Goal: Task Accomplishment & Management: Use online tool/utility

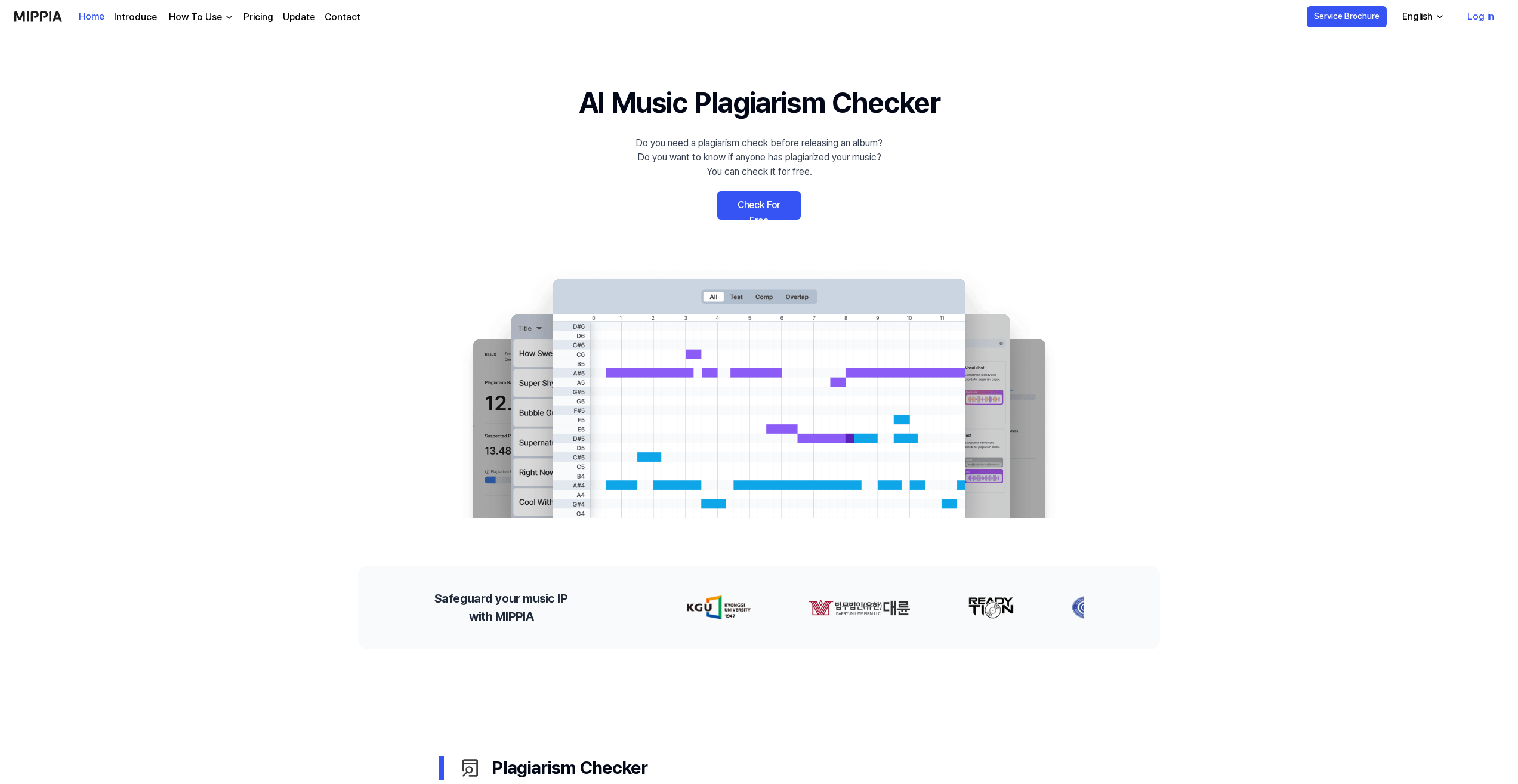
click at [759, 204] on link "Check For Free" at bounding box center [759, 205] width 84 height 29
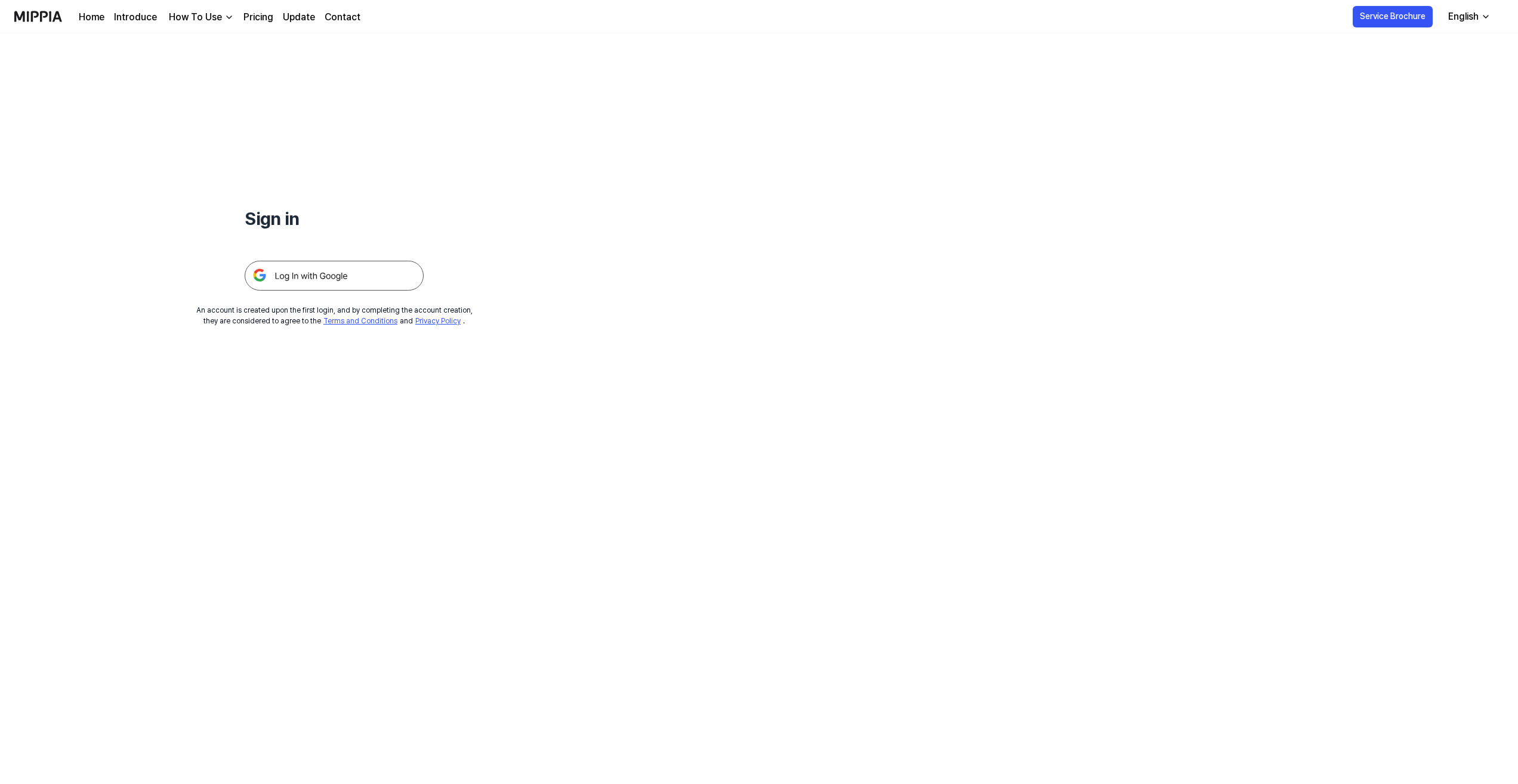
click at [303, 282] on img at bounding box center [334, 275] width 179 height 30
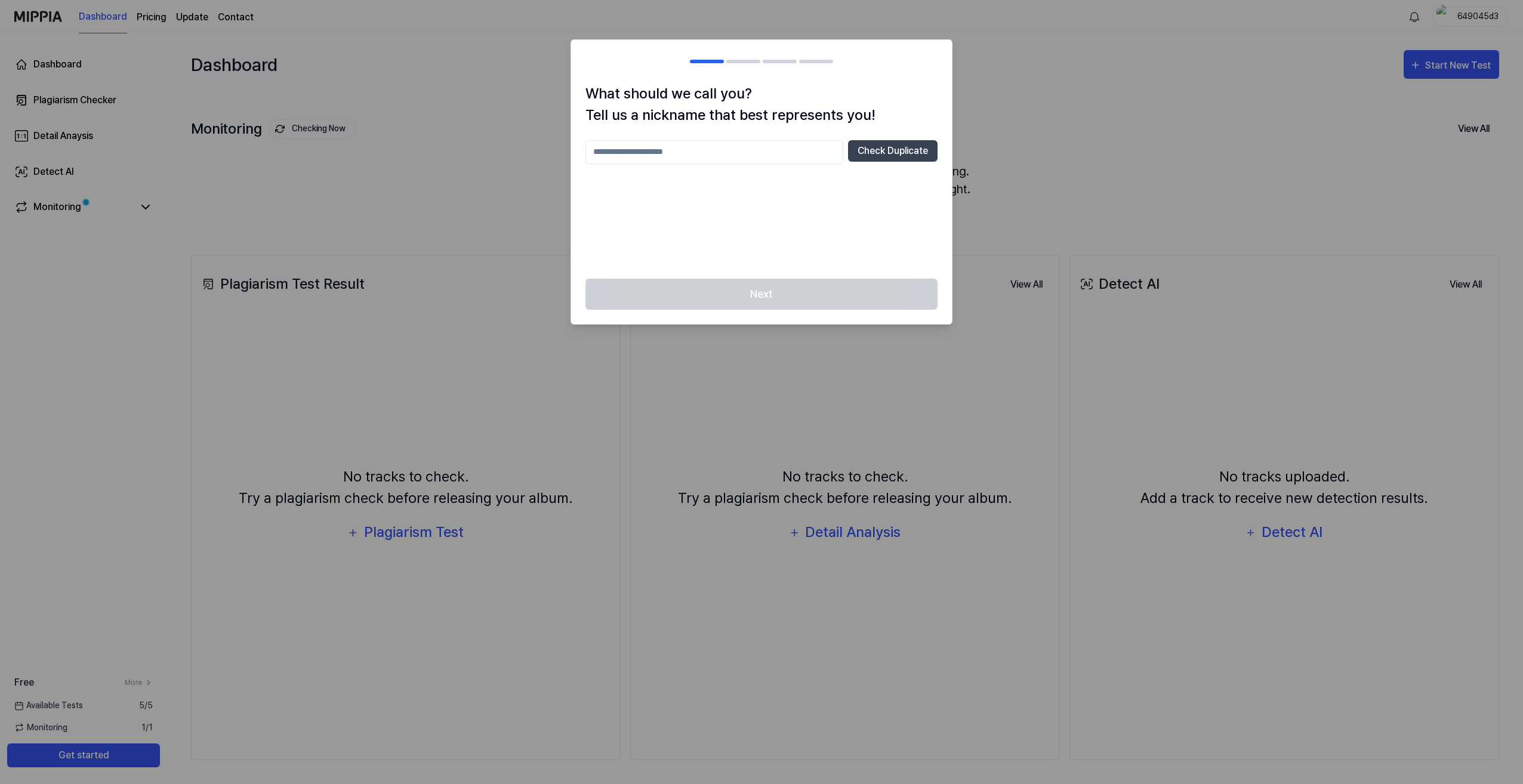
click at [701, 149] on input "text" at bounding box center [714, 152] width 258 height 24
type input "**********"
click at [868, 153] on button "Check Duplicate" at bounding box center [893, 151] width 90 height 21
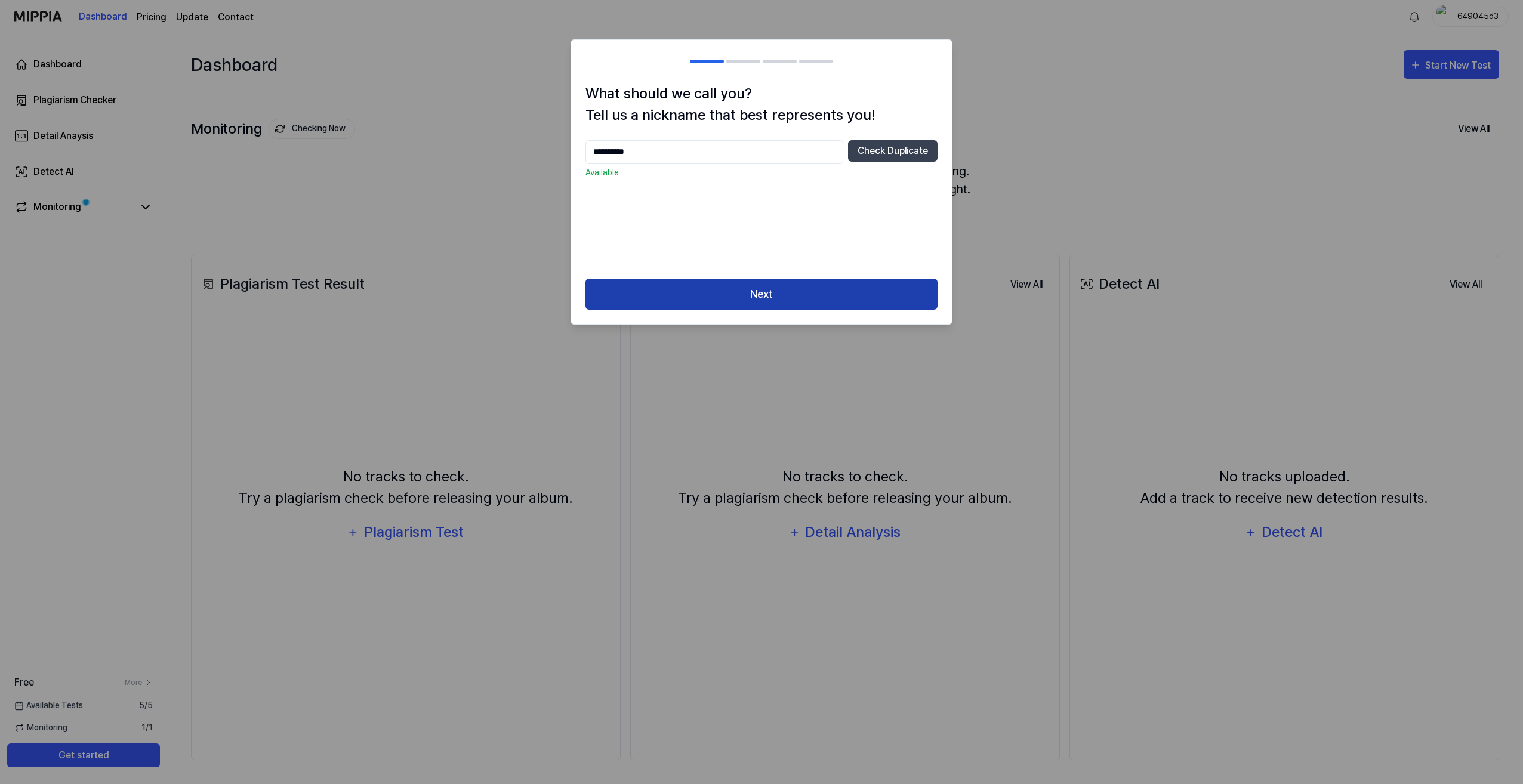
click at [714, 298] on button "Next" at bounding box center [762, 294] width 352 height 31
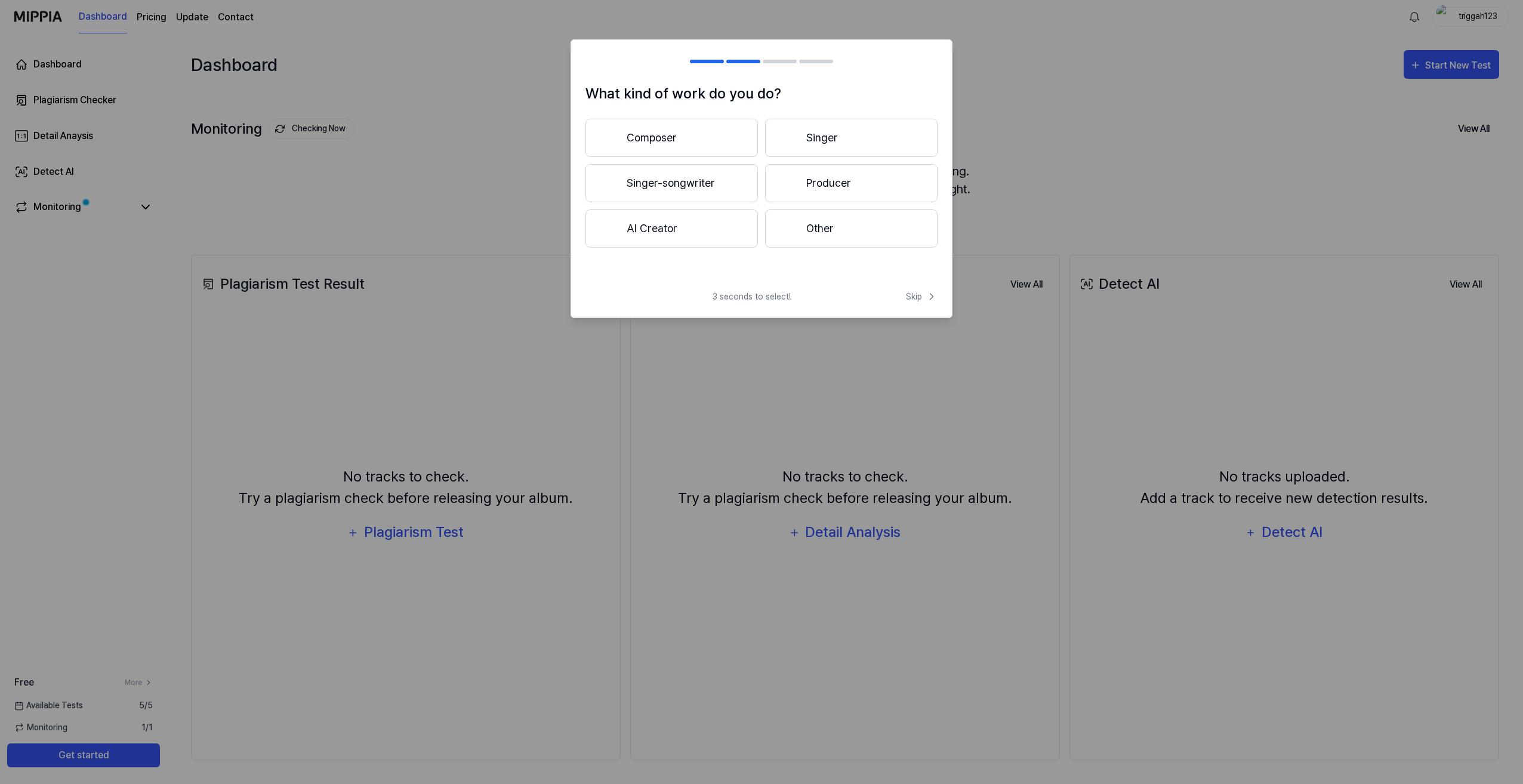
click at [658, 231] on button "AI Creator" at bounding box center [672, 228] width 173 height 38
click at [613, 176] on div at bounding box center [610, 182] width 14 height 14
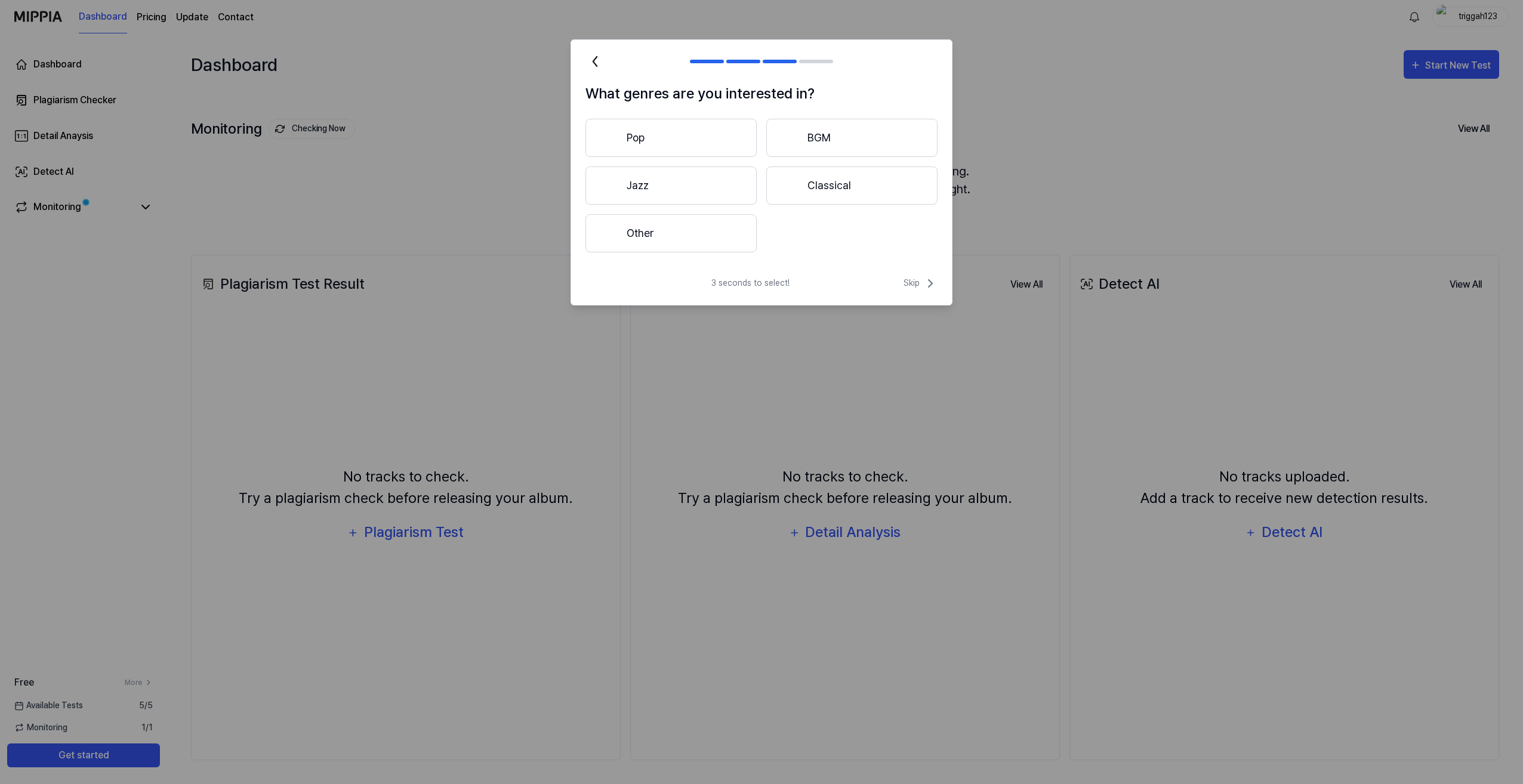
click at [659, 228] on button "Other" at bounding box center [671, 233] width 171 height 38
click at [663, 231] on input "text" at bounding box center [745, 233] width 256 height 19
type input "**********"
click at [904, 230] on button "Submit" at bounding box center [907, 232] width 41 height 19
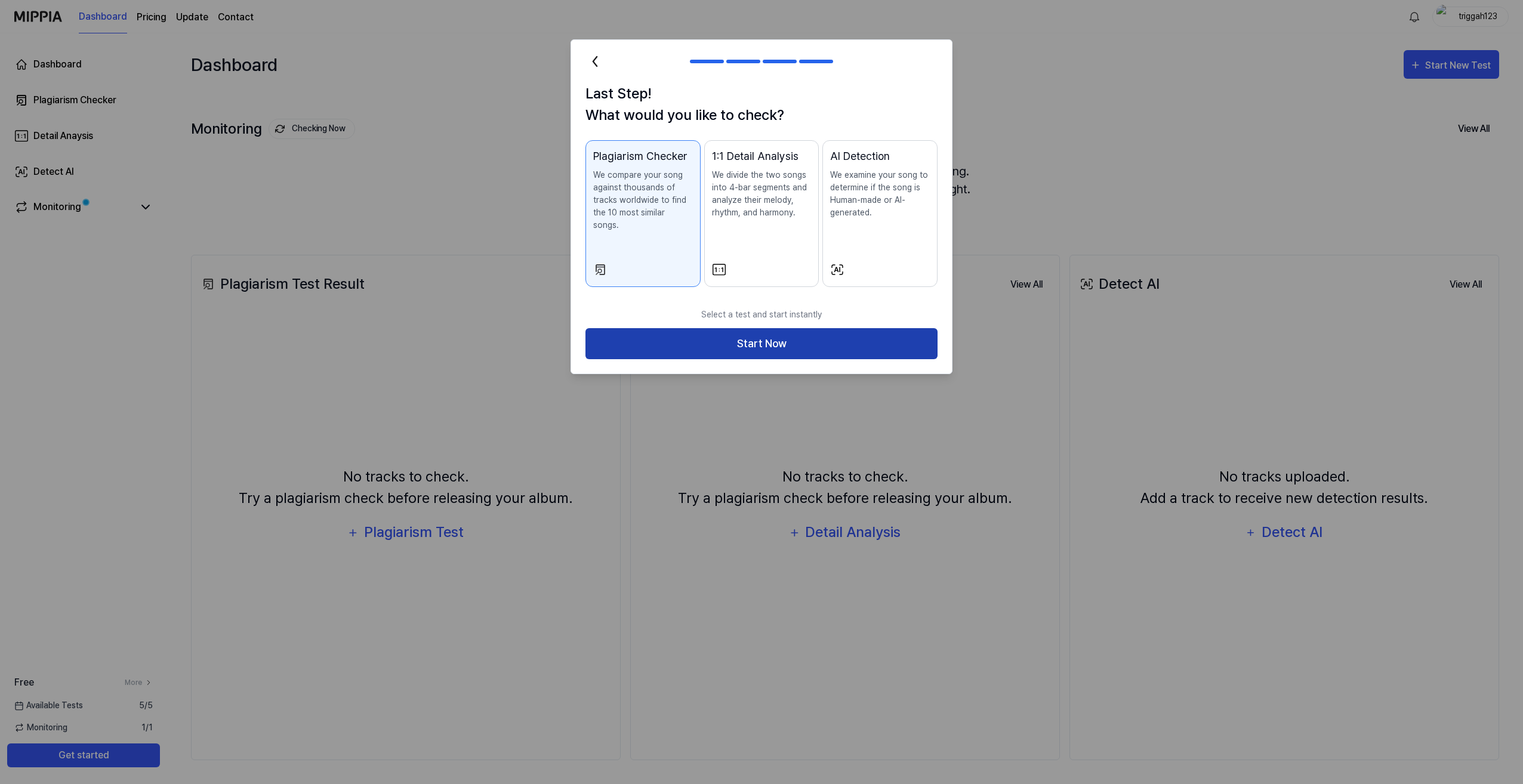
click at [756, 335] on button "Start Now" at bounding box center [762, 343] width 352 height 31
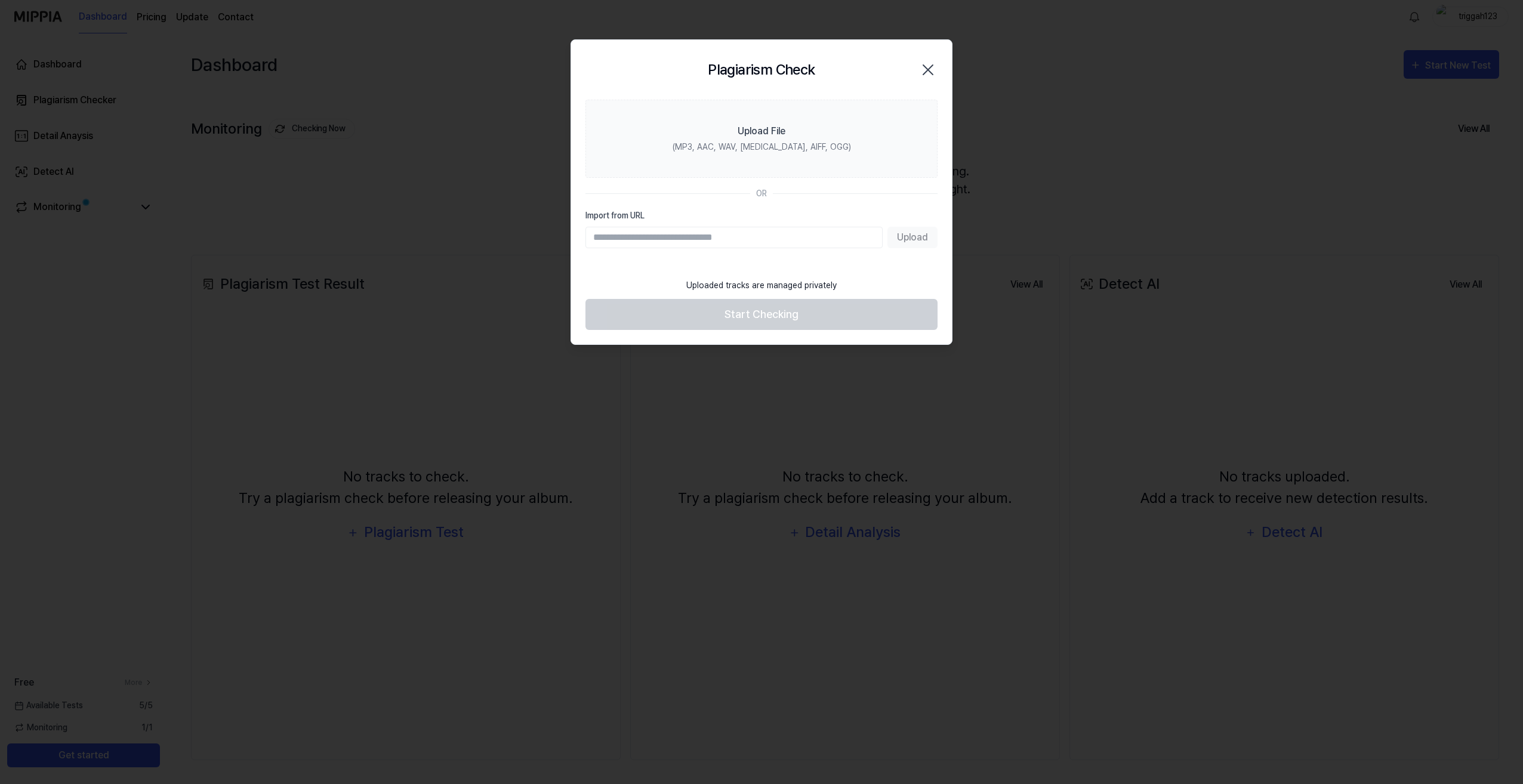
click at [617, 235] on input "Import from URL" at bounding box center [734, 237] width 297 height 21
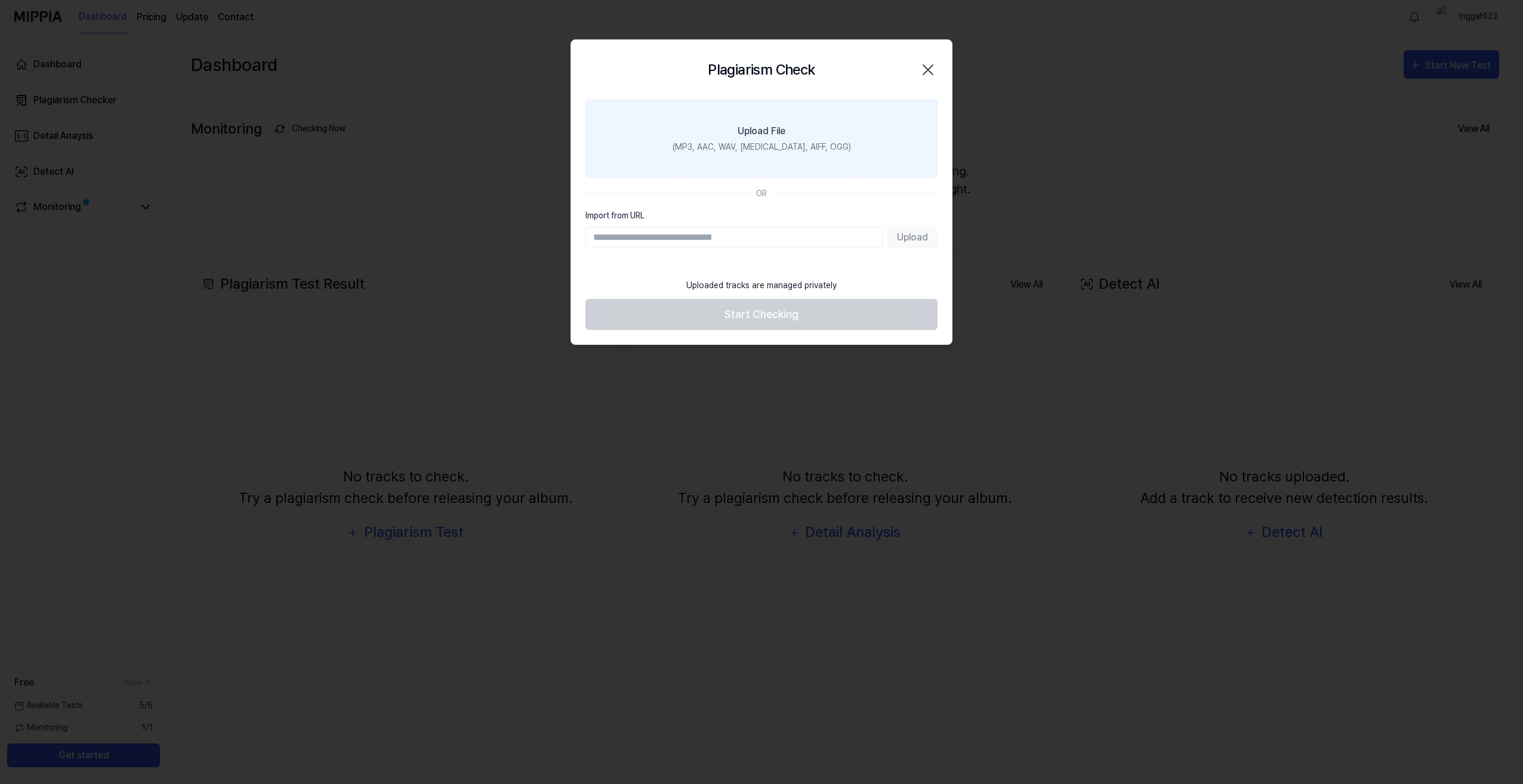
click at [739, 137] on div "Upload File" at bounding box center [762, 131] width 47 height 14
click at [0, 0] on input "Upload File (MP3, AAC, WAV, [MEDICAL_DATA], AIFF, OGG)" at bounding box center [0, 0] width 0 height 0
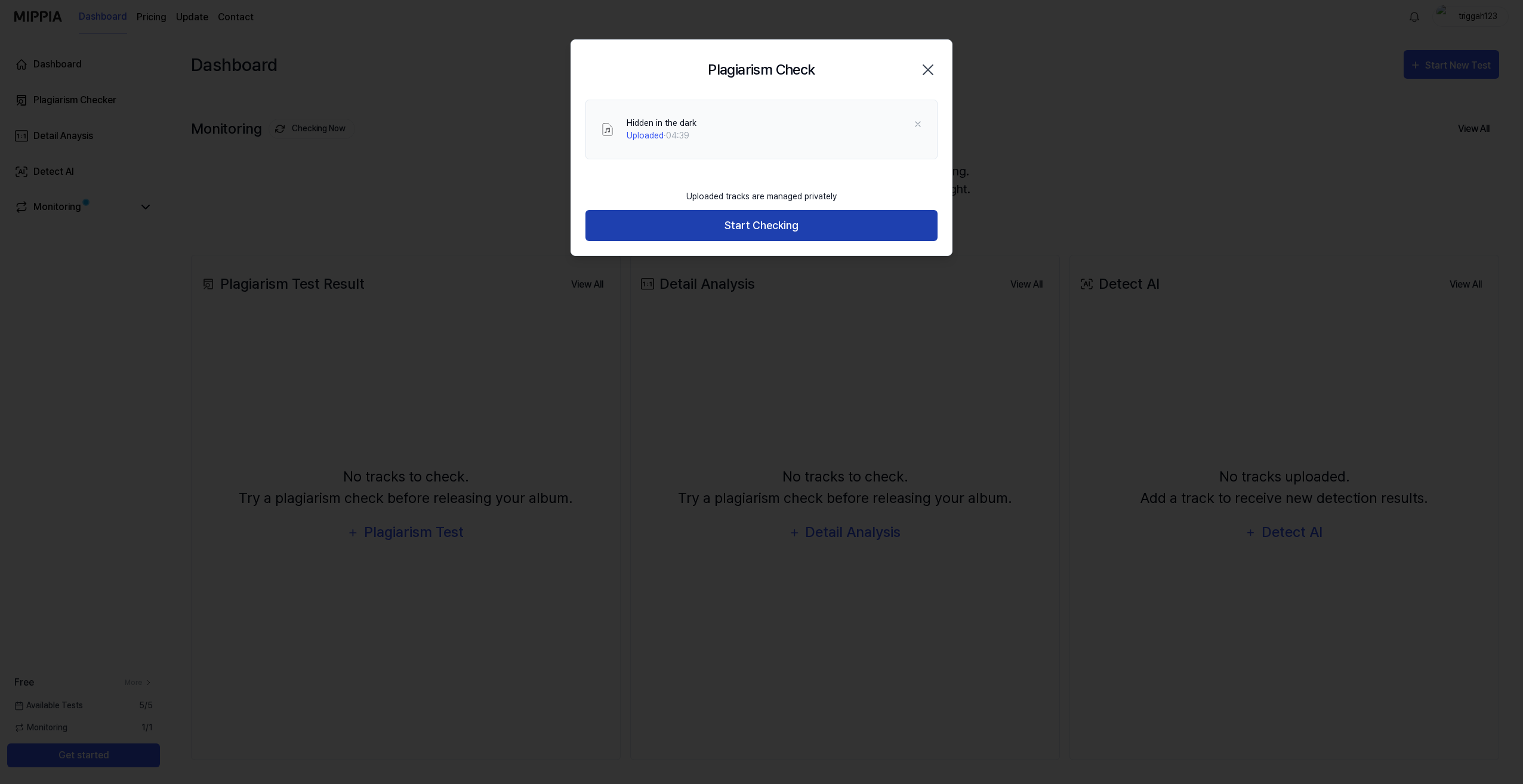
click at [773, 225] on button "Start Checking" at bounding box center [762, 225] width 352 height 31
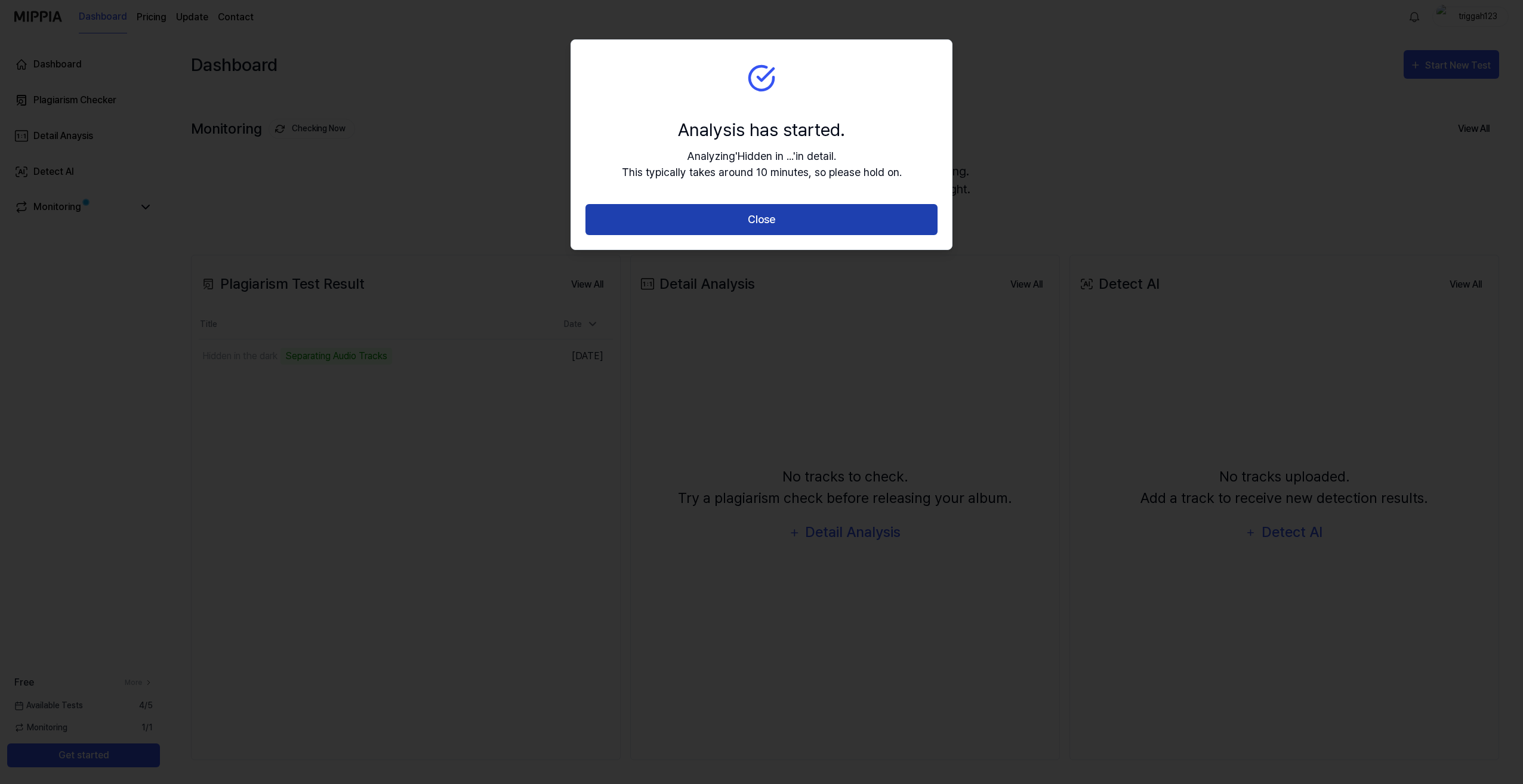
click at [769, 222] on button "Close" at bounding box center [762, 219] width 352 height 31
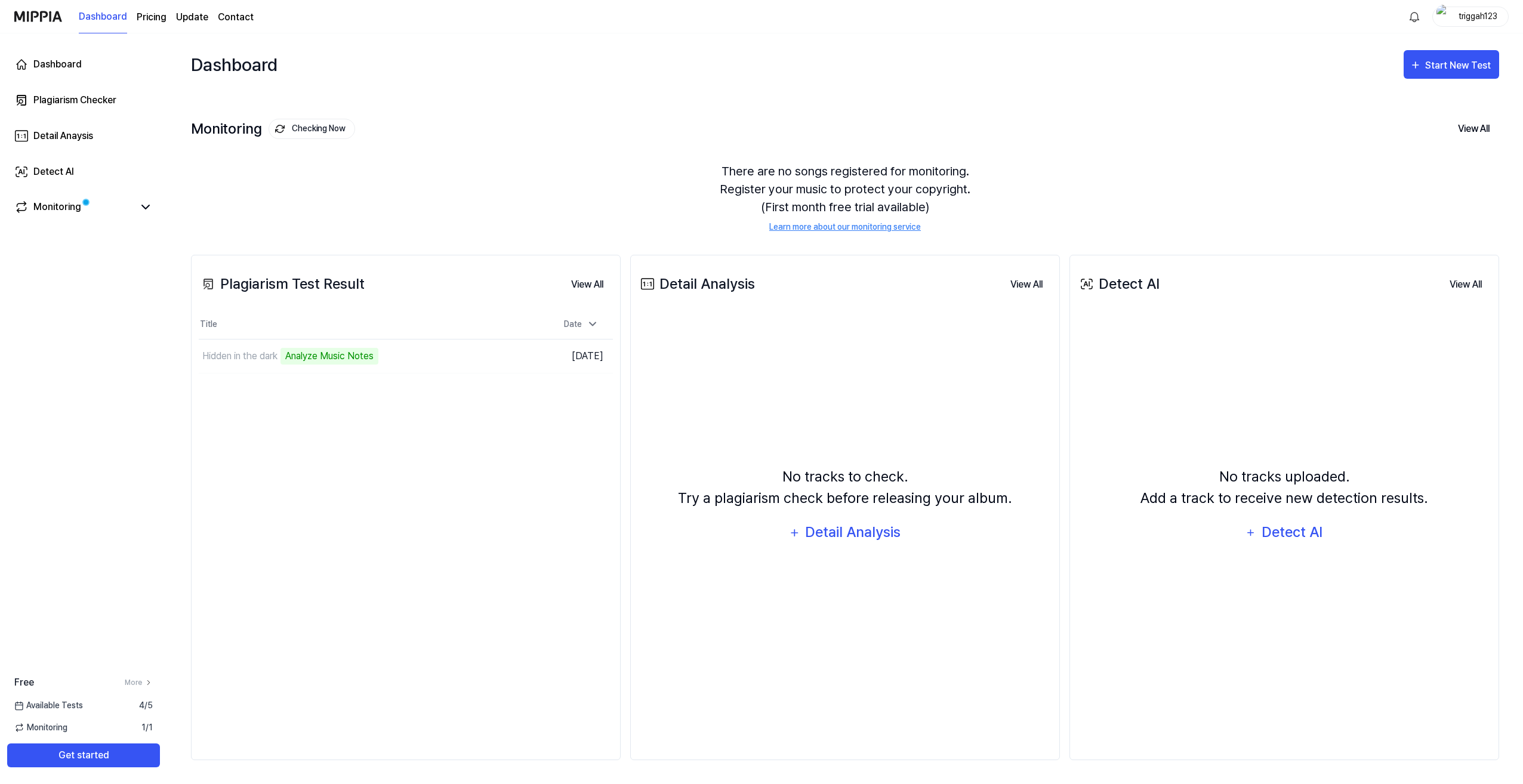
drag, startPoint x: 859, startPoint y: 468, endPoint x: 751, endPoint y: 160, distance: 326.4
click at [751, 160] on div "There are no songs registered for monitoring. Register your music to protect yo…" at bounding box center [845, 198] width 1308 height 100
click at [142, 207] on icon at bounding box center [146, 207] width 7 height 3
click at [144, 207] on icon at bounding box center [146, 207] width 7 height 3
click at [142, 209] on icon at bounding box center [145, 207] width 14 height 14
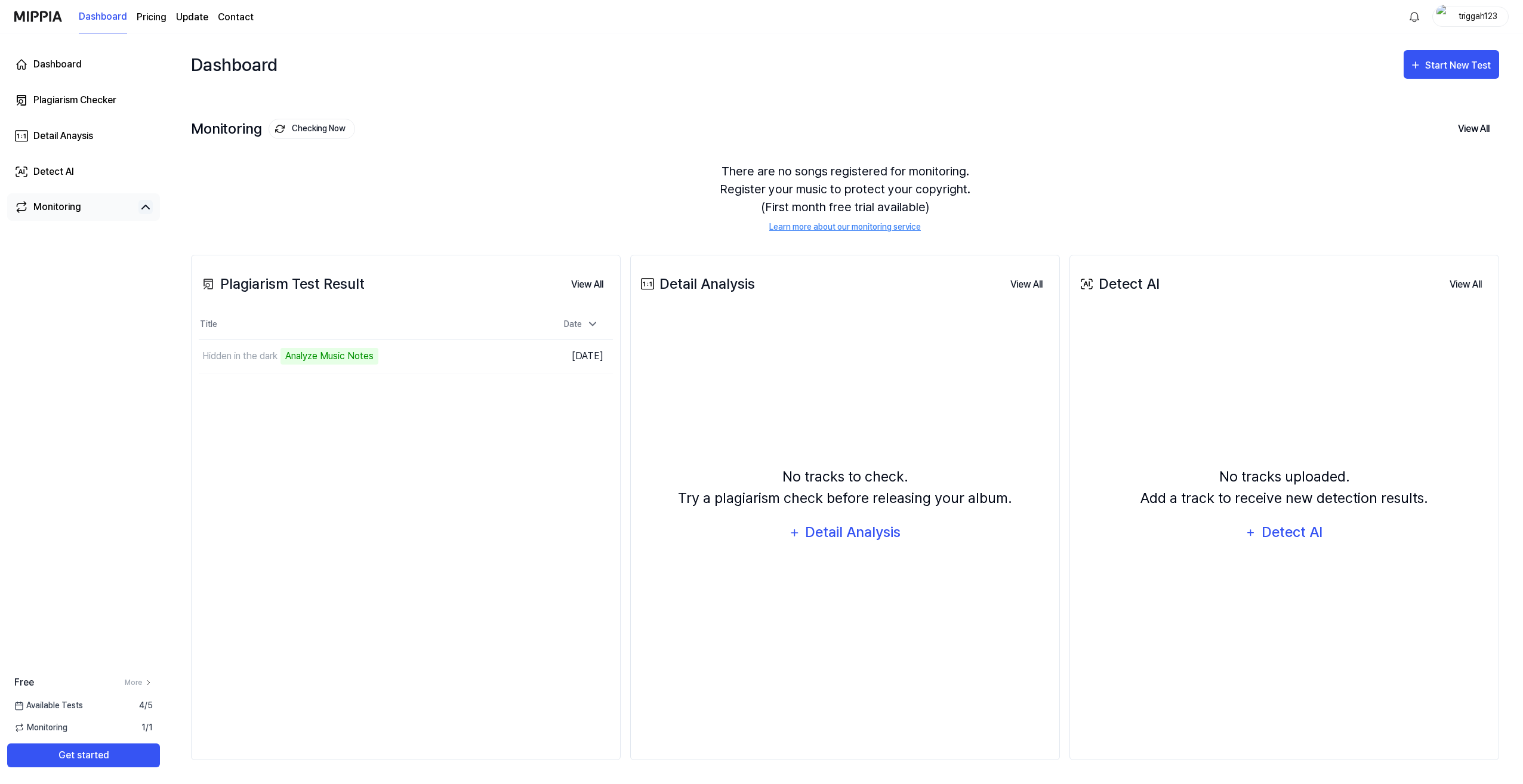
click at [145, 207] on icon at bounding box center [145, 207] width 14 height 14
click at [340, 281] on div "Plagiarism Test Result" at bounding box center [282, 284] width 166 height 21
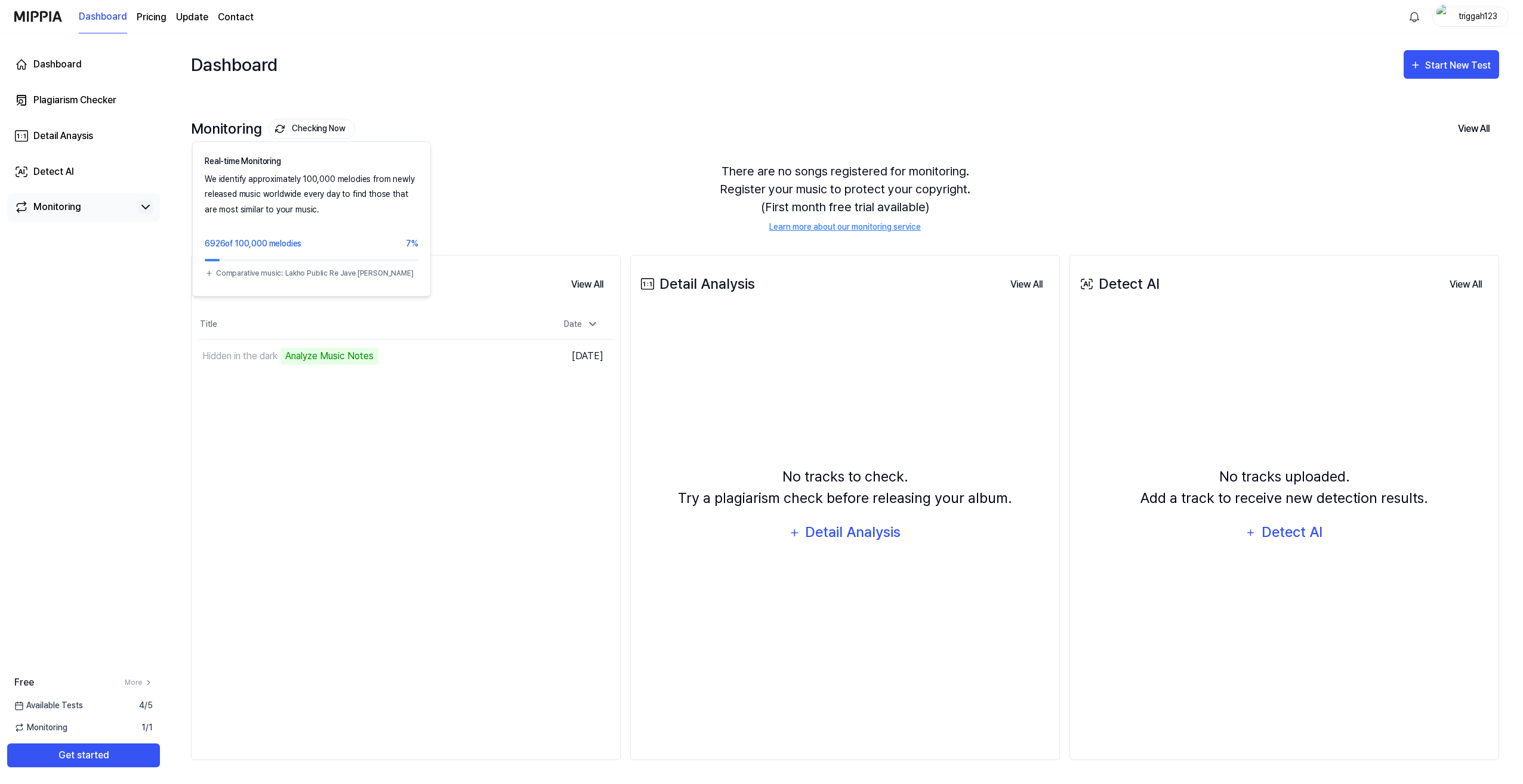
click at [313, 130] on button "Checking Now" at bounding box center [312, 129] width 86 height 20
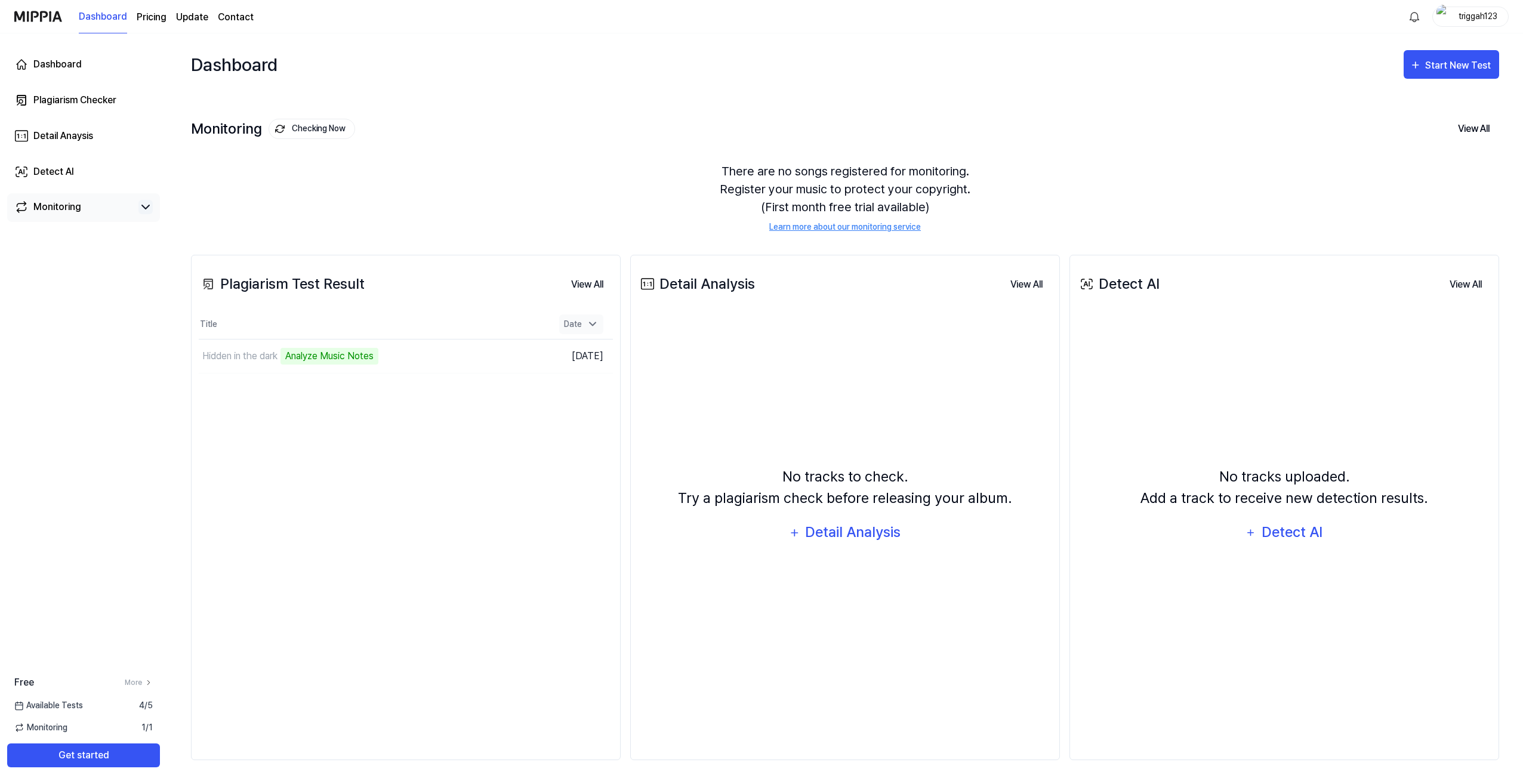
click at [577, 324] on div "Date" at bounding box center [581, 323] width 44 height 19
click at [591, 321] on icon at bounding box center [592, 324] width 12 height 12
click at [79, 213] on div "Monitoring" at bounding box center [57, 207] width 47 height 14
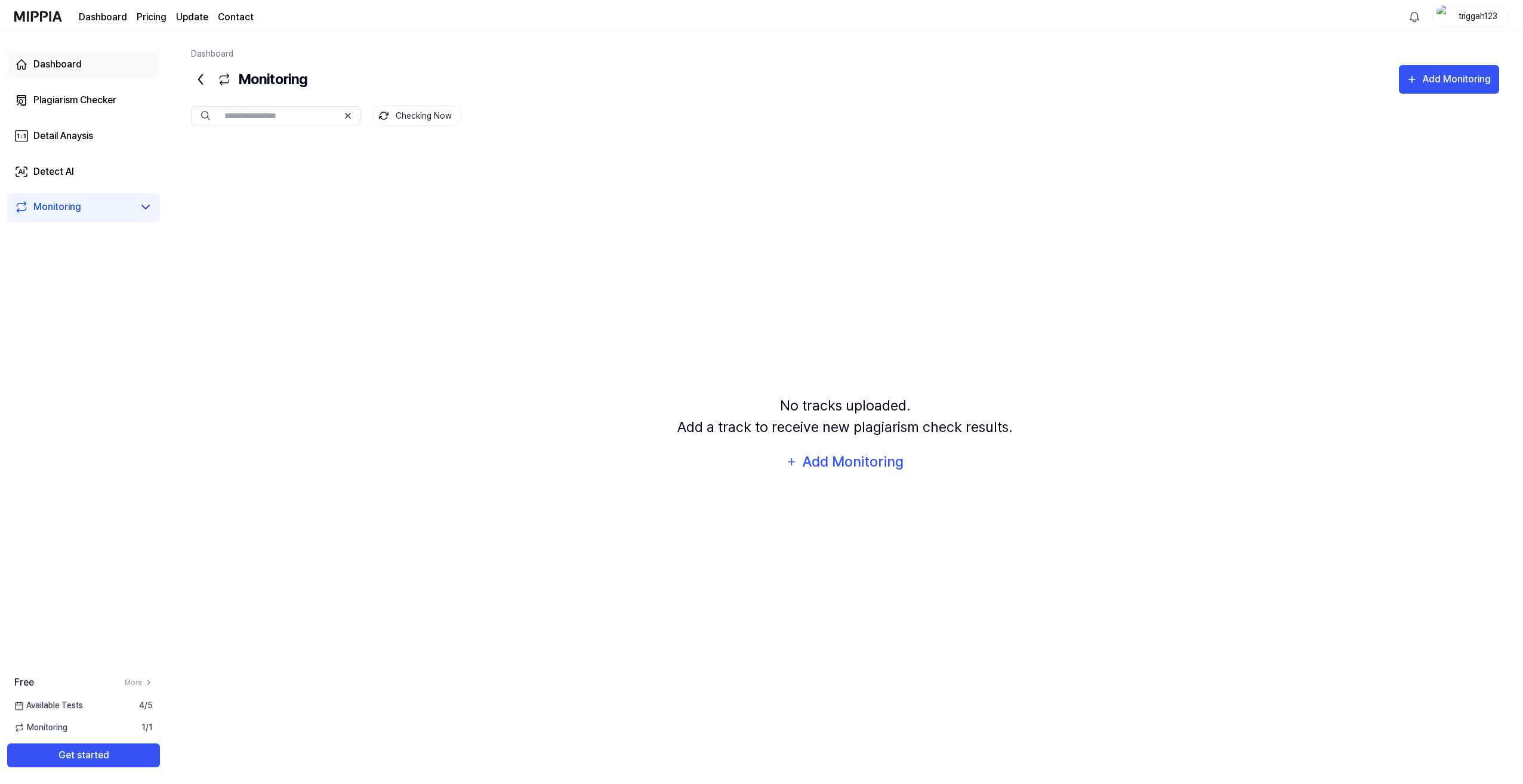
click at [58, 60] on div "Dashboard" at bounding box center [57, 64] width 48 height 14
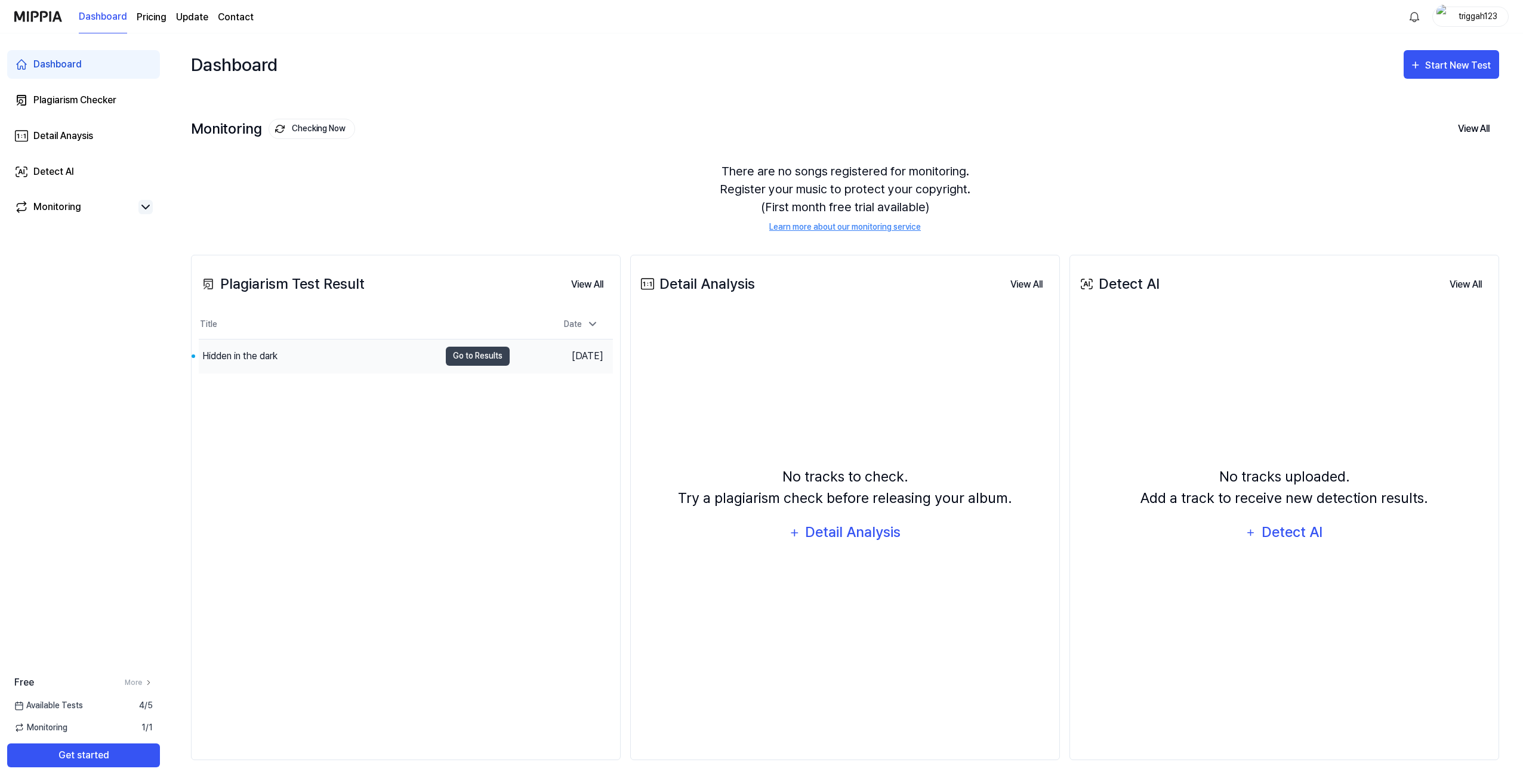
click at [252, 358] on div "Hidden in the dark" at bounding box center [240, 356] width 75 height 14
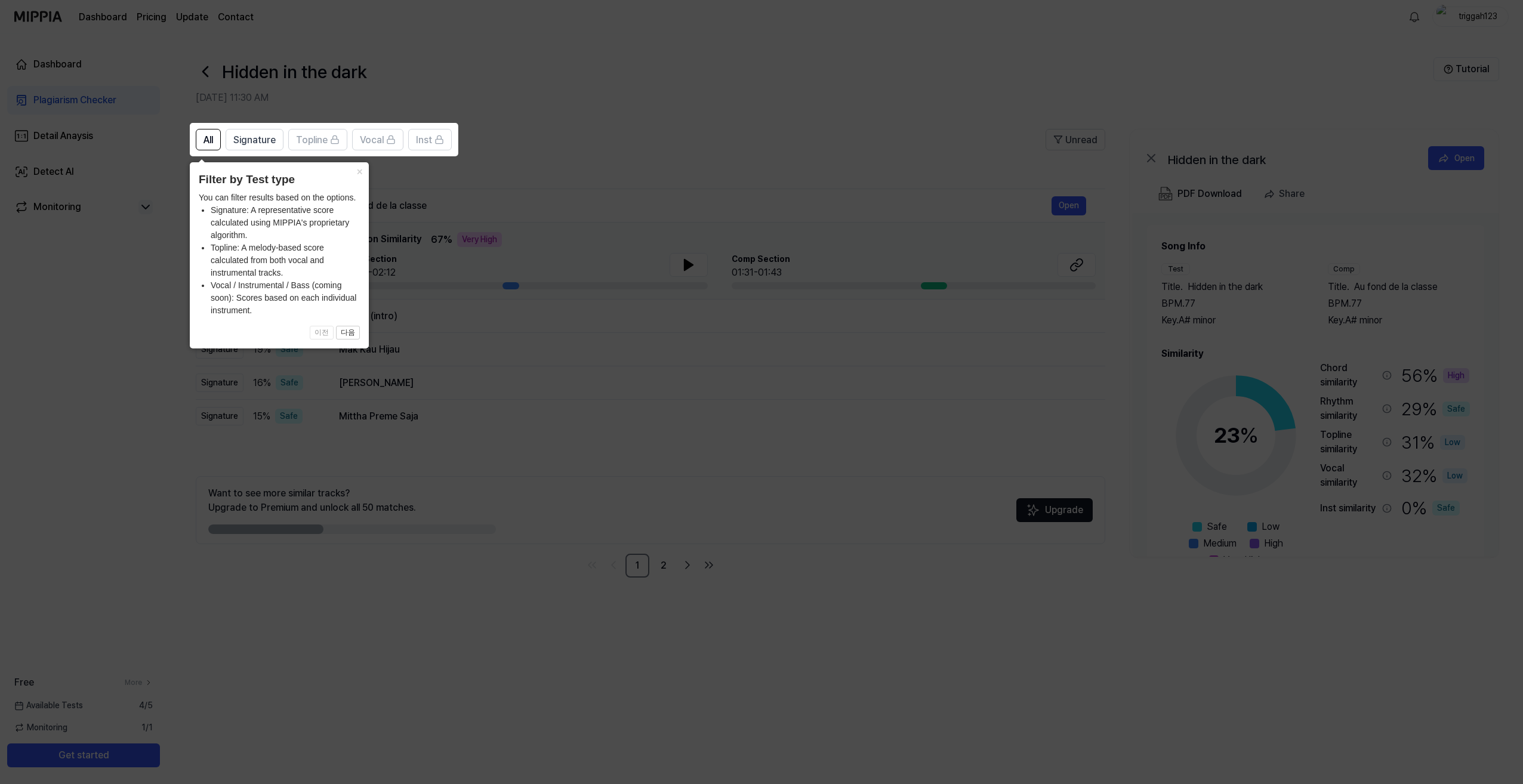
click at [639, 109] on icon at bounding box center [762, 392] width 1523 height 784
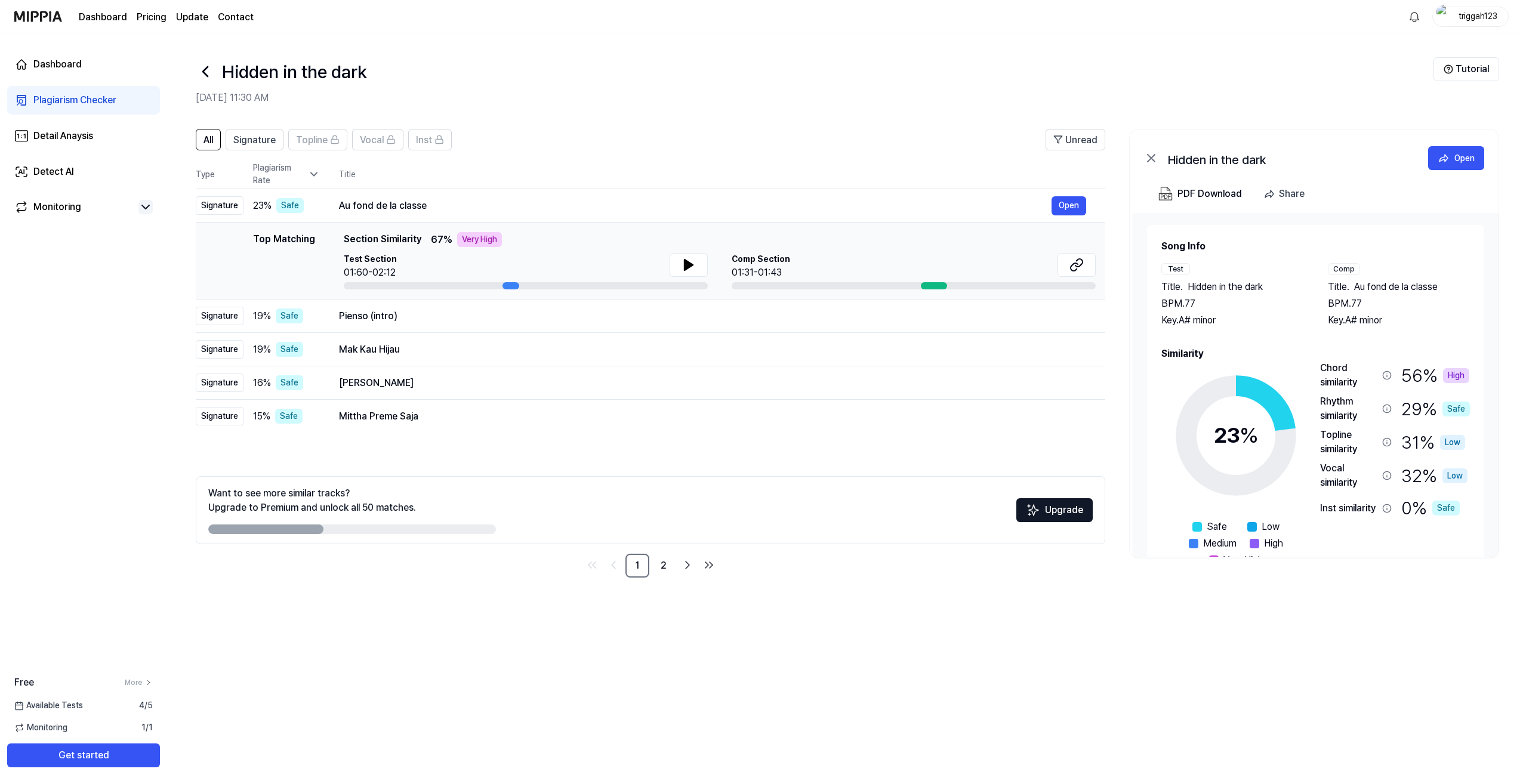
click at [1330, 369] on div "Chord similarity" at bounding box center [1349, 375] width 58 height 29
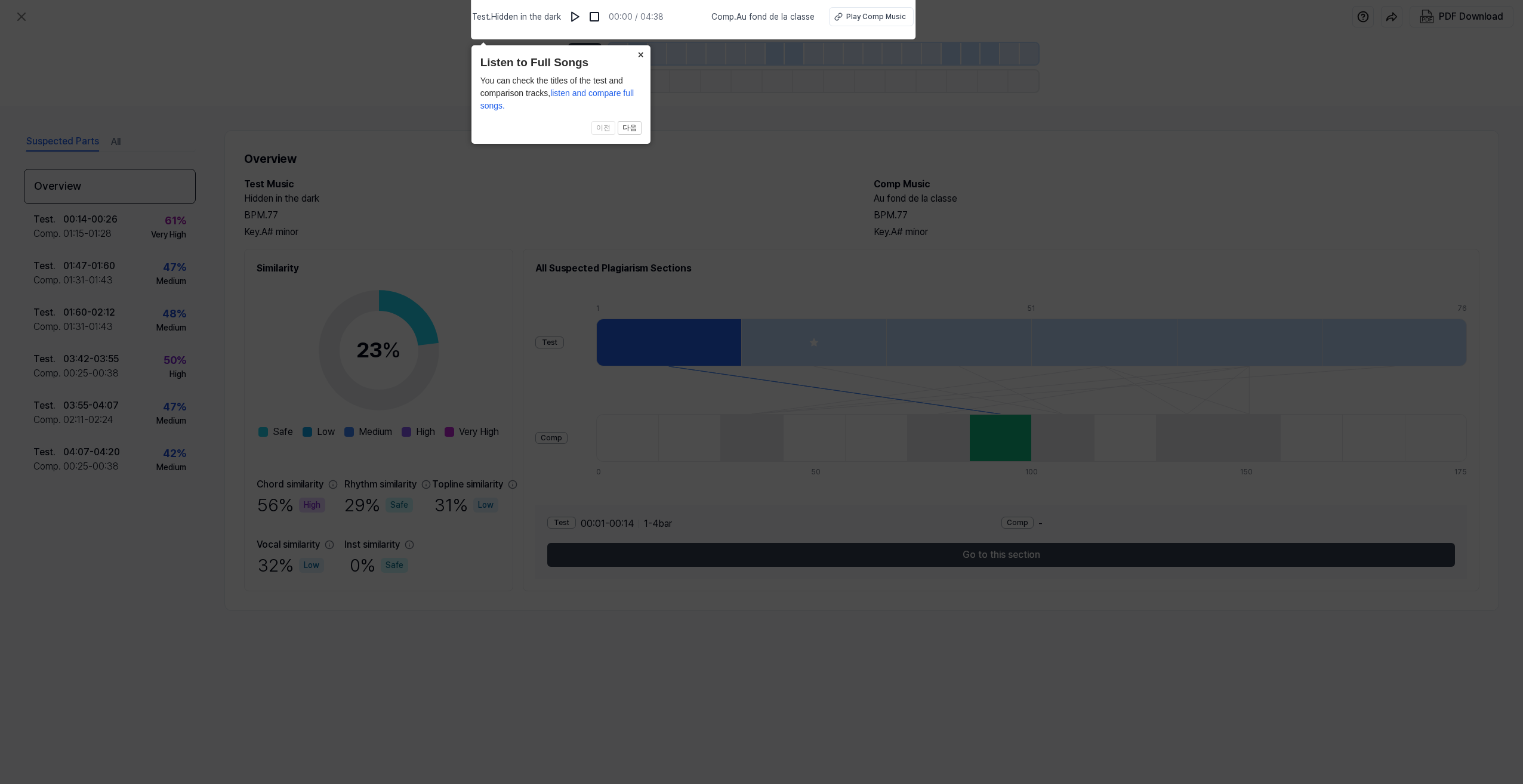
click at [640, 56] on button "×" at bounding box center [640, 54] width 19 height 17
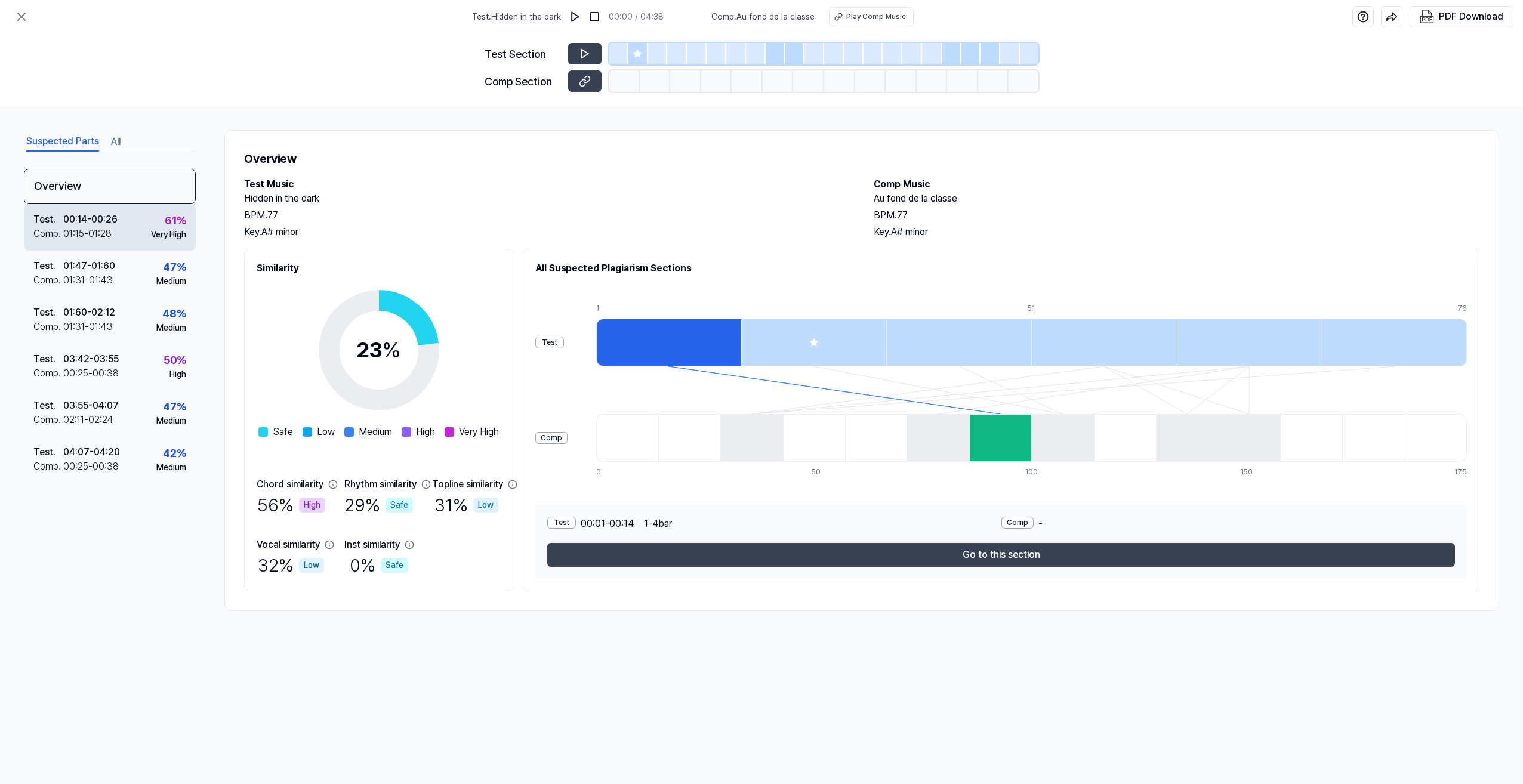
click at [116, 223] on div "00:14 - 00:26" at bounding box center [91, 219] width 54 height 14
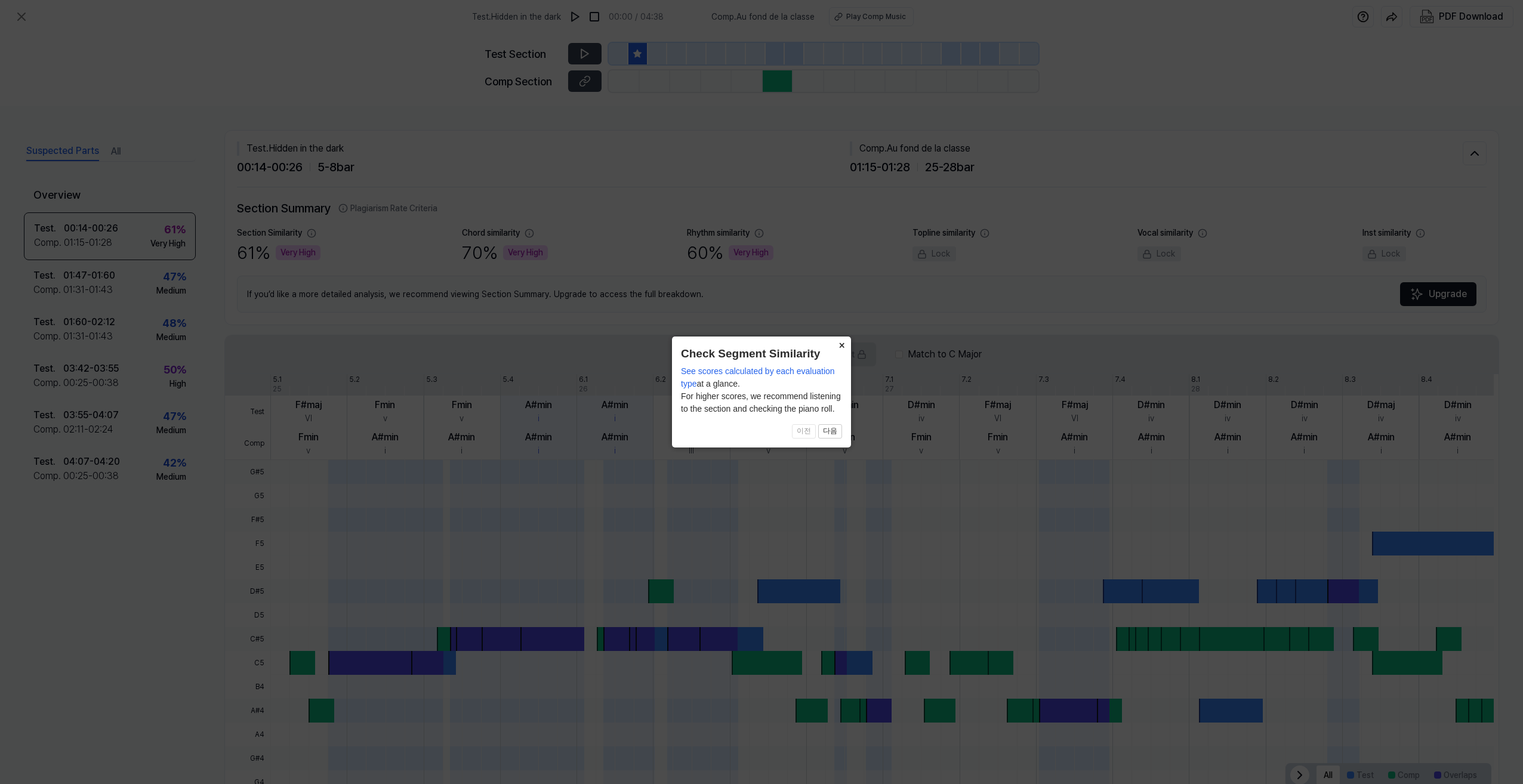
click at [841, 345] on button "×" at bounding box center [841, 345] width 19 height 17
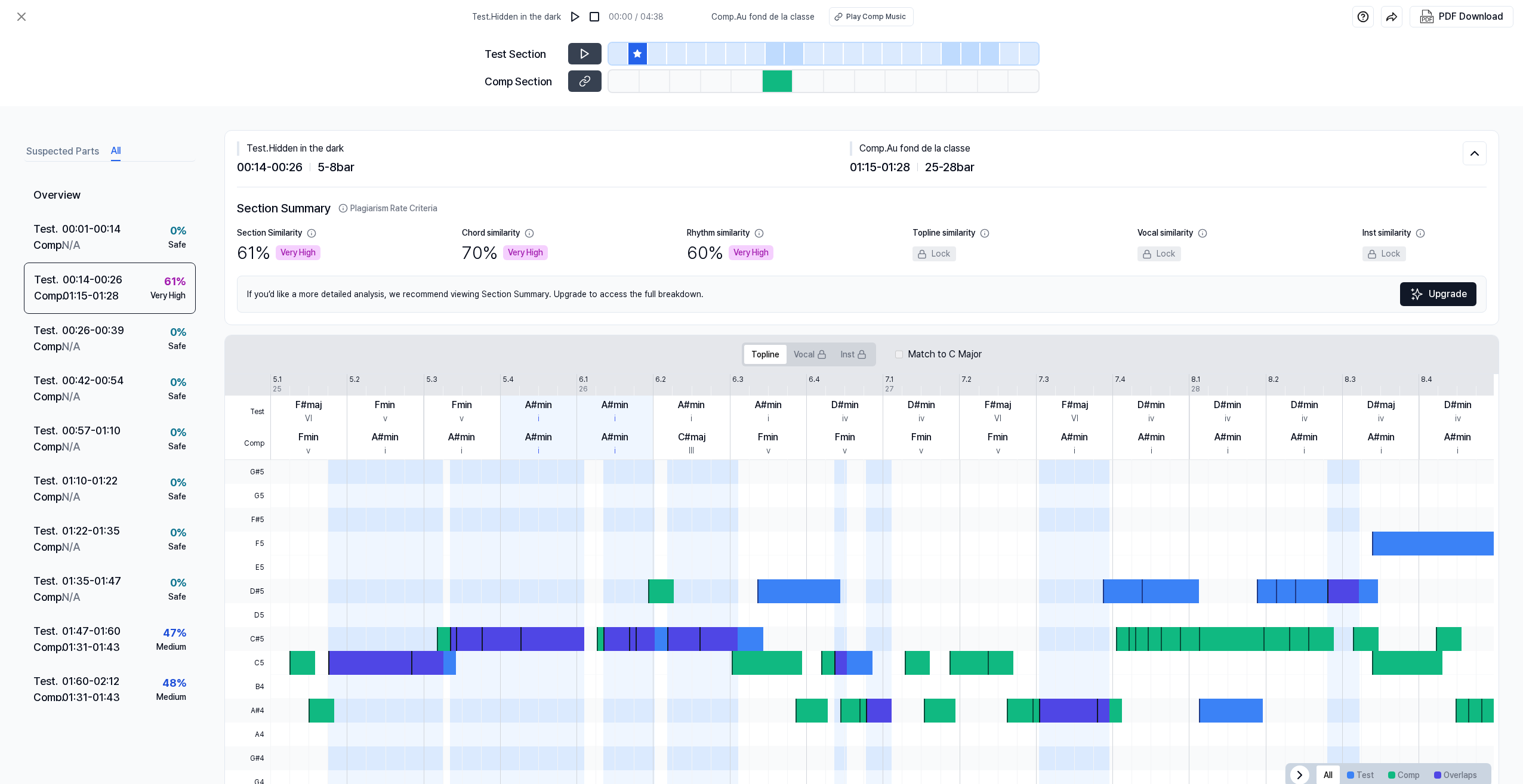
click at [118, 146] on button "All" at bounding box center [115, 152] width 9 height 19
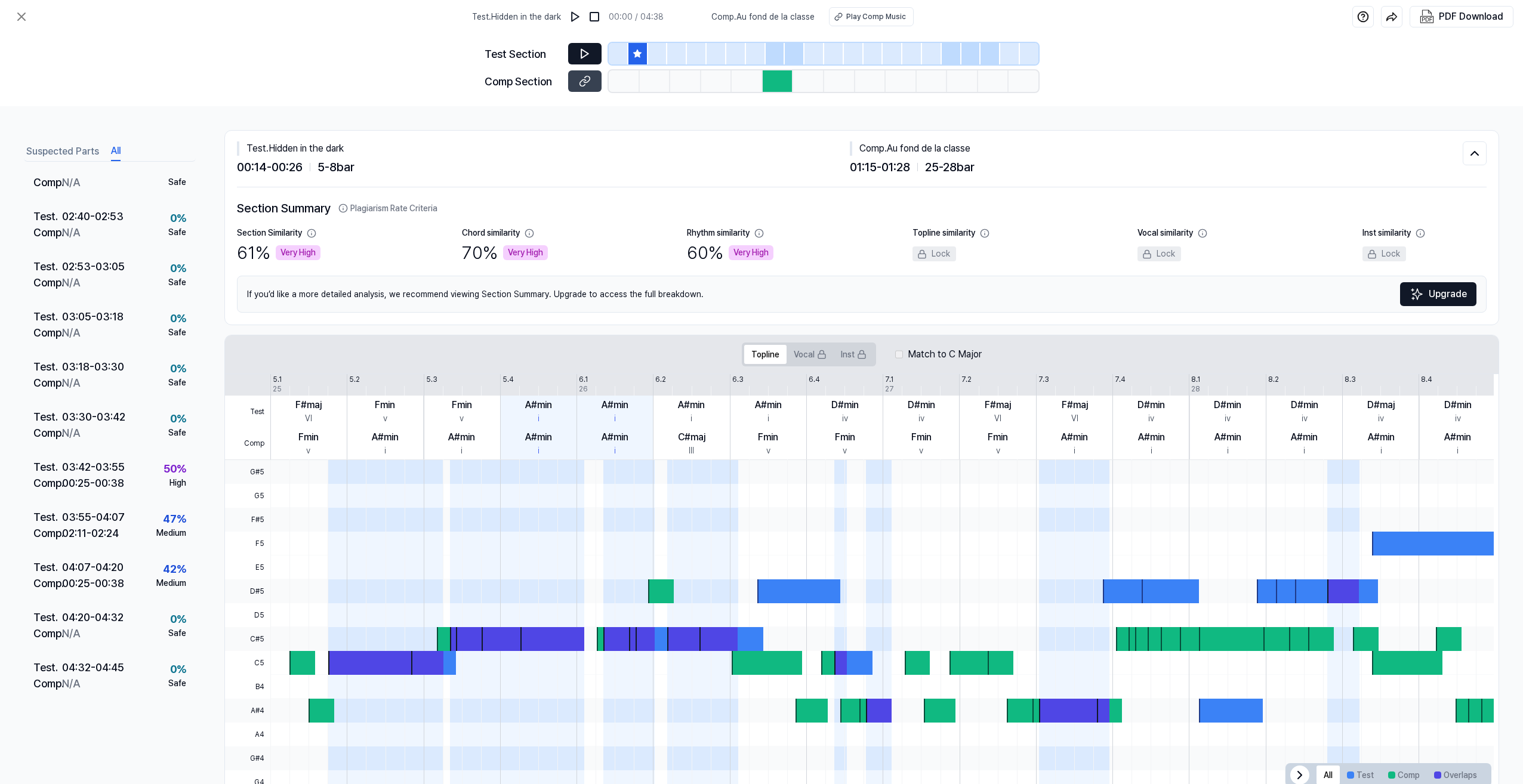
click at [581, 53] on icon at bounding box center [584, 53] width 7 height 9
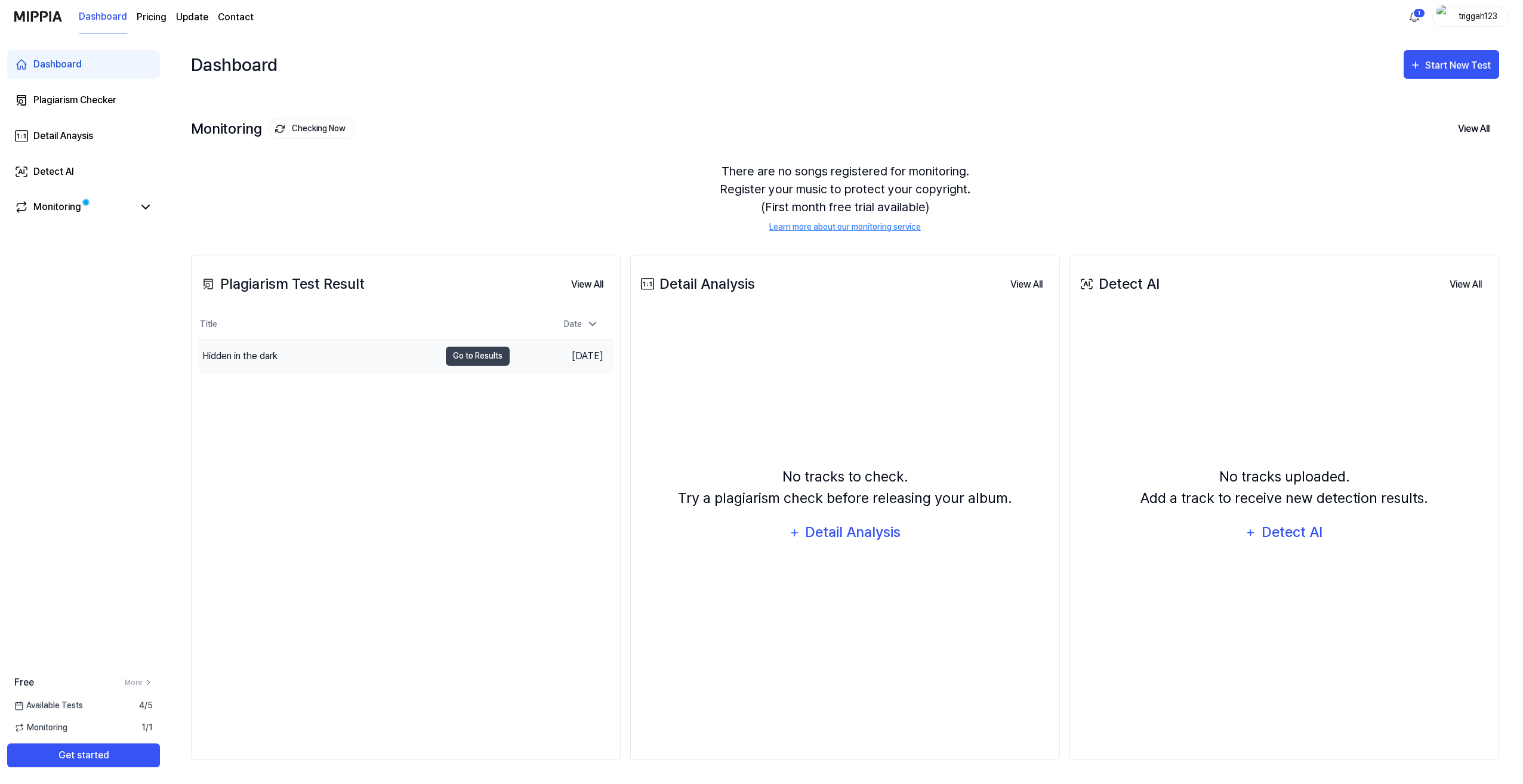
click at [232, 351] on div "Hidden in the dark" at bounding box center [240, 356] width 75 height 14
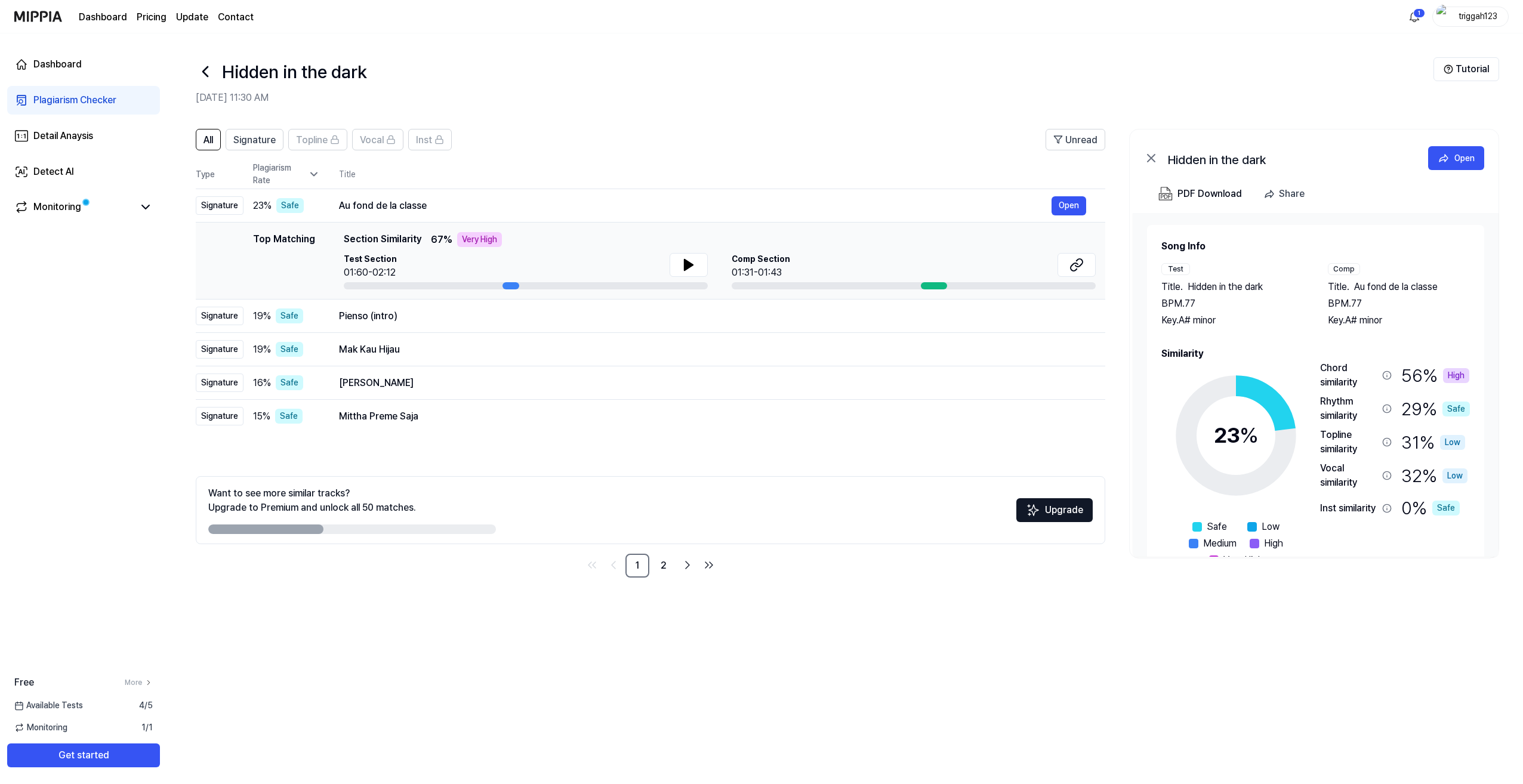
drag, startPoint x: 1448, startPoint y: 288, endPoint x: 1364, endPoint y: 290, distance: 84.0
click at [1364, 290] on div "Title . Au fond de la classe" at bounding box center [1398, 286] width 142 height 14
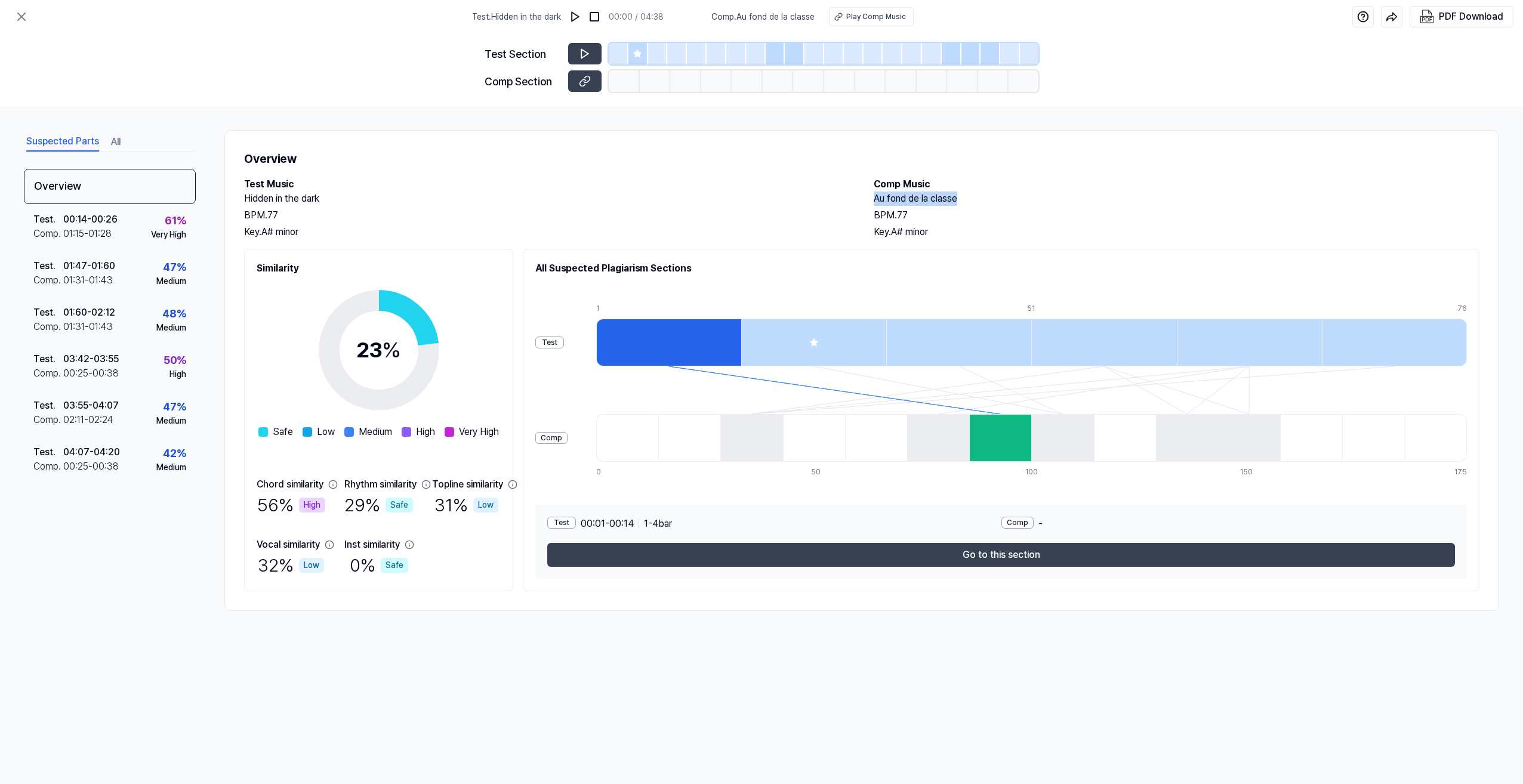
drag, startPoint x: 875, startPoint y: 196, endPoint x: 958, endPoint y: 198, distance: 83.0
click at [958, 198] on h2 "Au fond de la classe" at bounding box center [1176, 198] width 606 height 14
drag, startPoint x: 958, startPoint y: 198, endPoint x: 906, endPoint y: 195, distance: 52.1
copy h2 "Au fond de la classe"
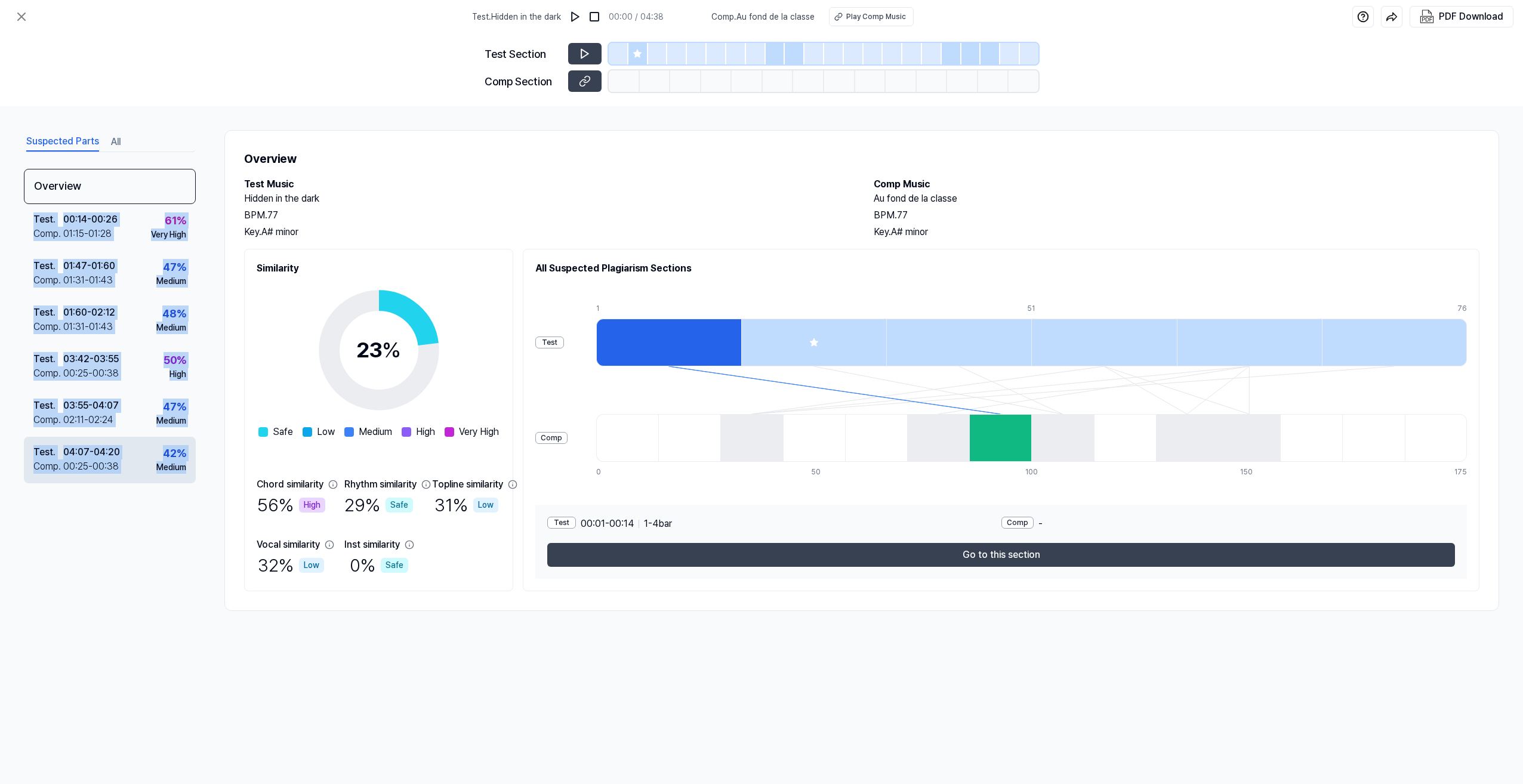
drag, startPoint x: 0, startPoint y: 225, endPoint x: 193, endPoint y: 464, distance: 307.2
click at [193, 464] on div "Suspected Parts All Overview Test . 00:14 - 00:26 Comp . 01:15 - 01:28 61 % Ver…" at bounding box center [762, 370] width 1523 height 528
copy div "Test . 00:14 - 00:26 Comp . 01:15 - 01:28 61 % Very High Test . 01:47 - 01:60 C…"
click at [5, 259] on div "Suspected Parts All Overview Test . 00:14 - 00:26 Comp . 01:15 - 01:28 61 % Ver…" at bounding box center [762, 370] width 1523 height 528
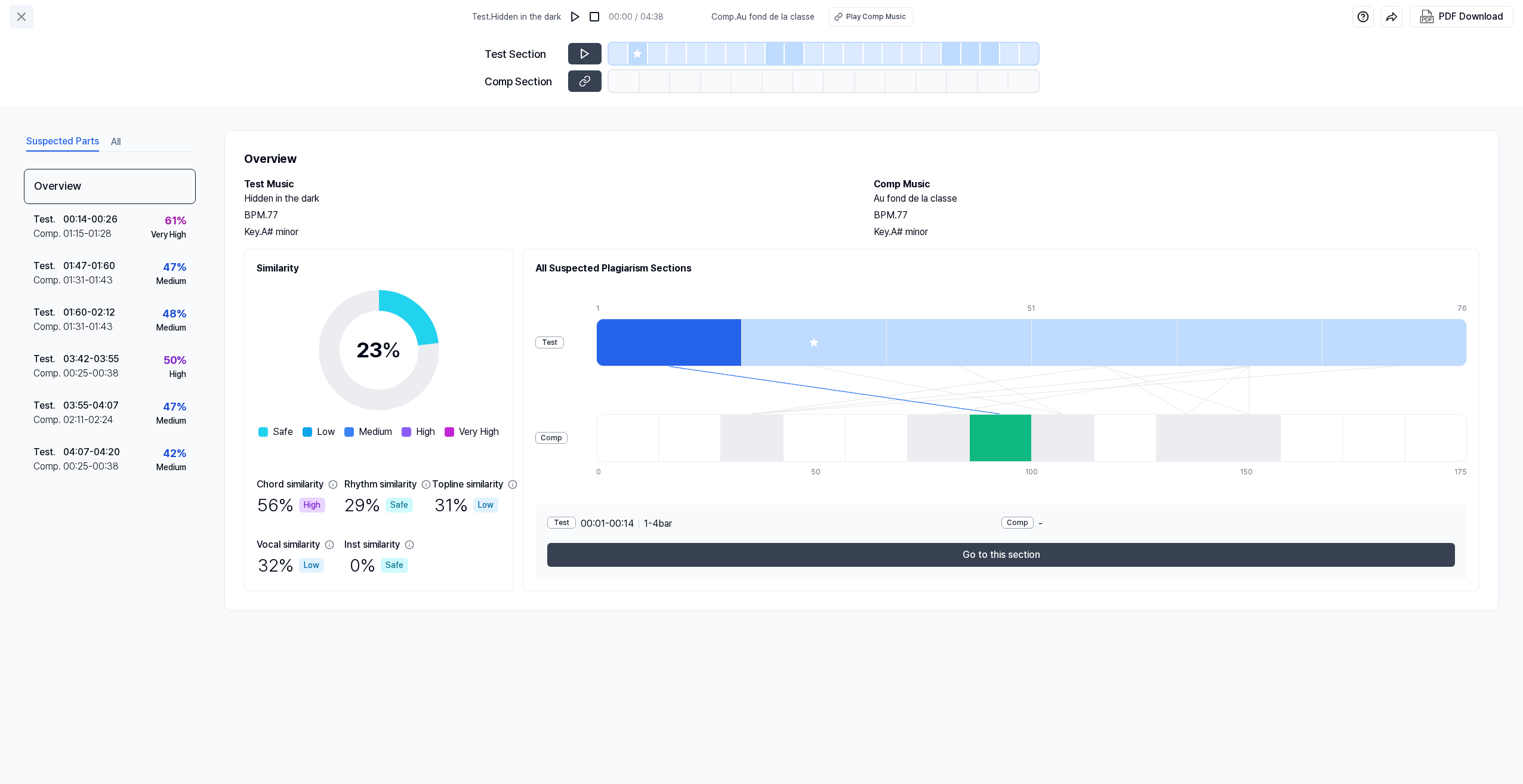
click at [20, 15] on icon at bounding box center [21, 16] width 7 height 7
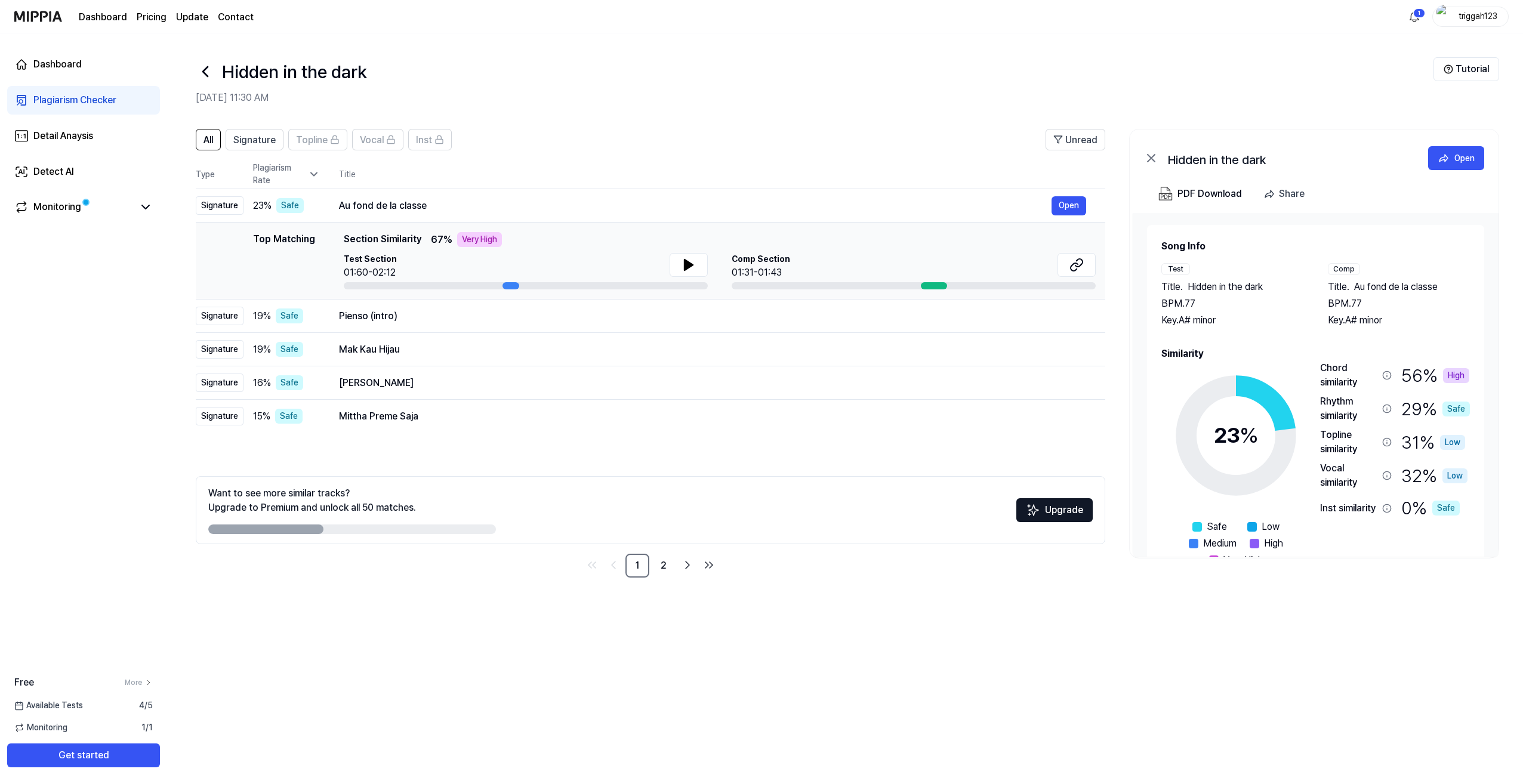
click at [1090, 734] on div "All Signature Topline Vocal Inst Unread All Signature Topline Vocal Inst Type P…" at bounding box center [845, 450] width 1356 height 667
click at [203, 135] on button "All" at bounding box center [208, 139] width 25 height 21
click at [205, 75] on icon at bounding box center [205, 71] width 19 height 19
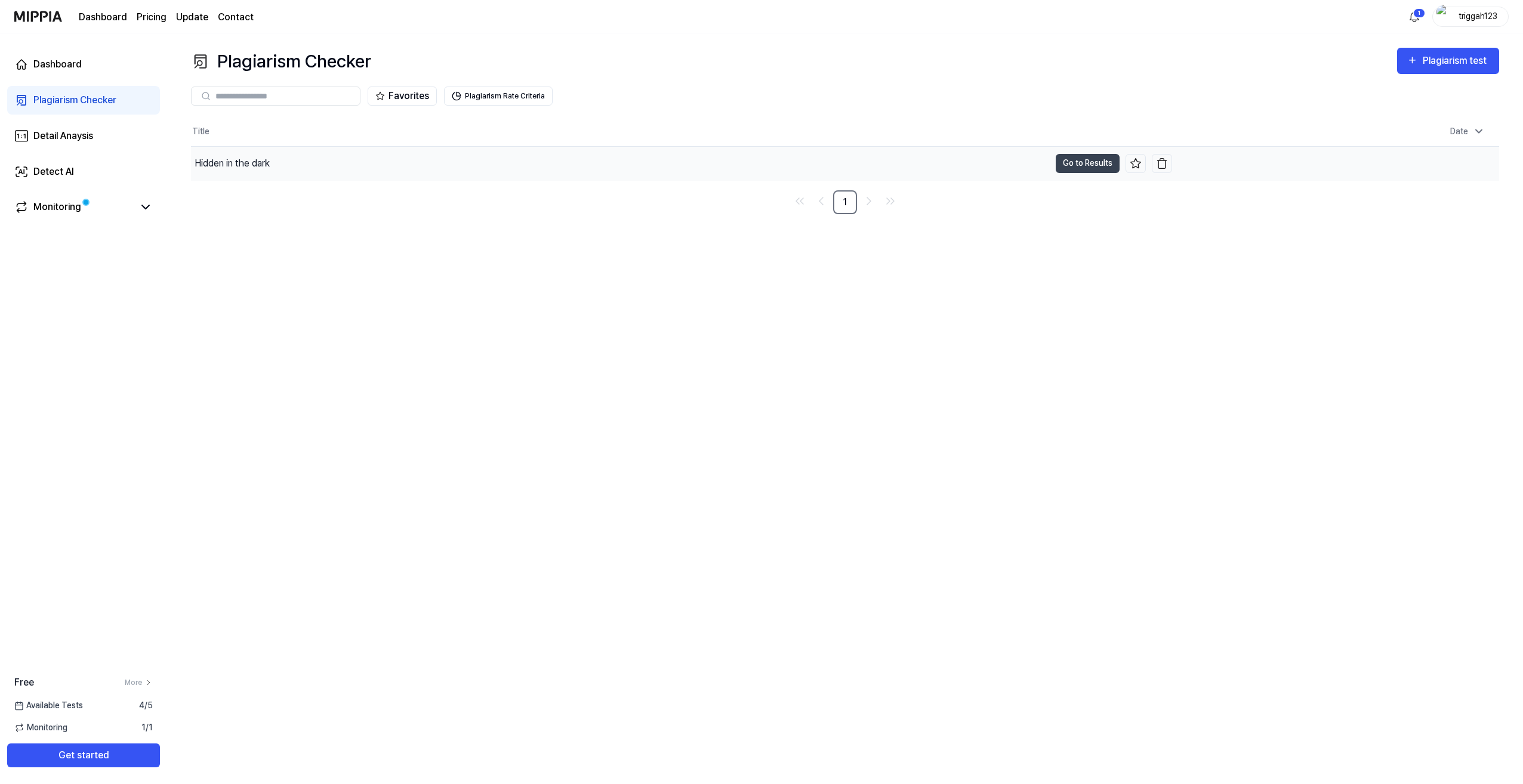
click at [240, 158] on div "Hidden in the dark" at bounding box center [232, 163] width 75 height 14
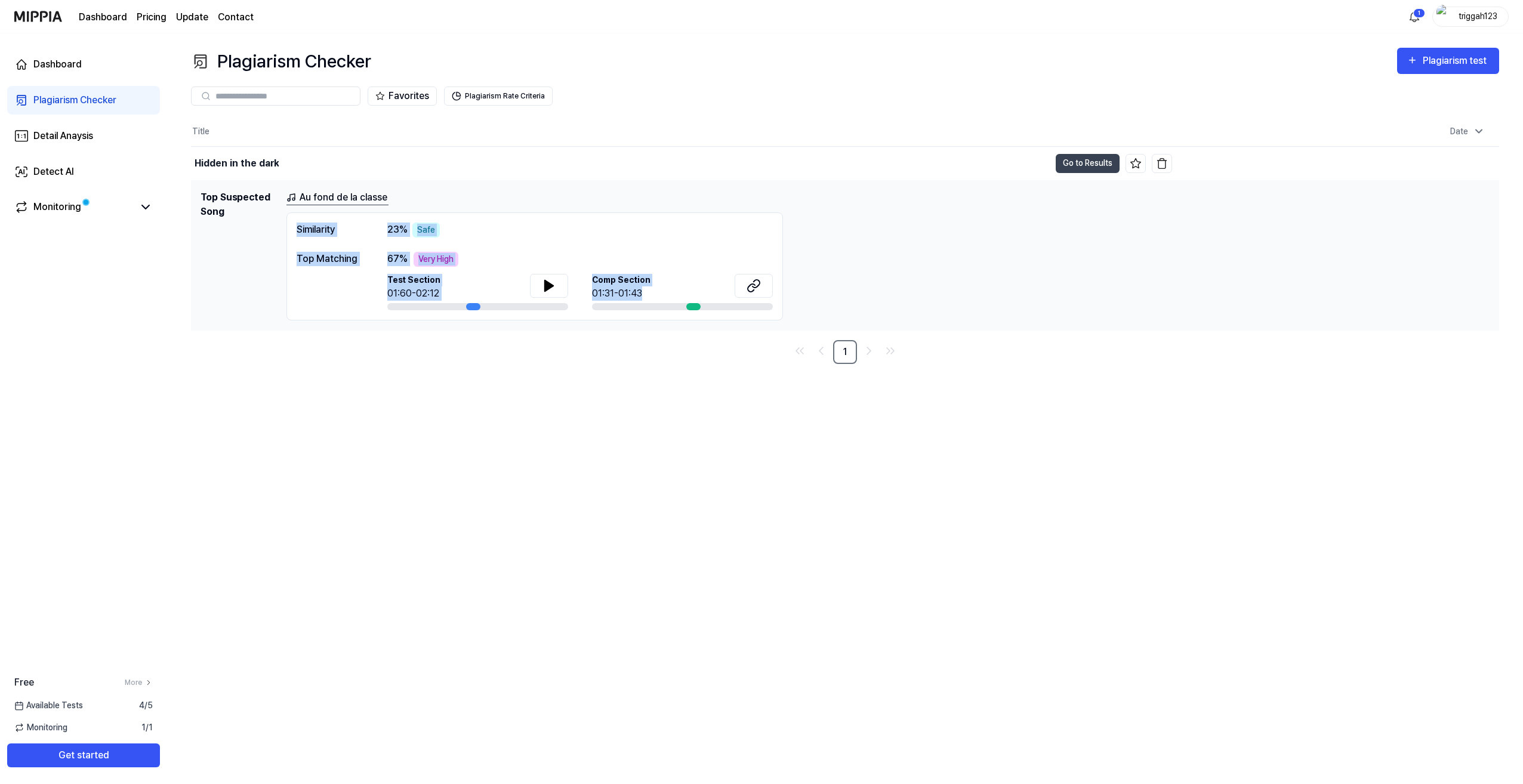
drag, startPoint x: 296, startPoint y: 225, endPoint x: 784, endPoint y: 312, distance: 495.7
click at [784, 312] on div "Au fond de la classe Similarity 23 % Safe Top Matching 67 % Very High Test Sect…" at bounding box center [888, 256] width 1203 height 130
copy div "Similarity 23 % Safe Top Matching 67 % Very High Test Section 01:60-02:12 Comp …"
click at [557, 288] on button at bounding box center [549, 285] width 38 height 24
click at [496, 358] on nav "1" at bounding box center [845, 352] width 1308 height 24
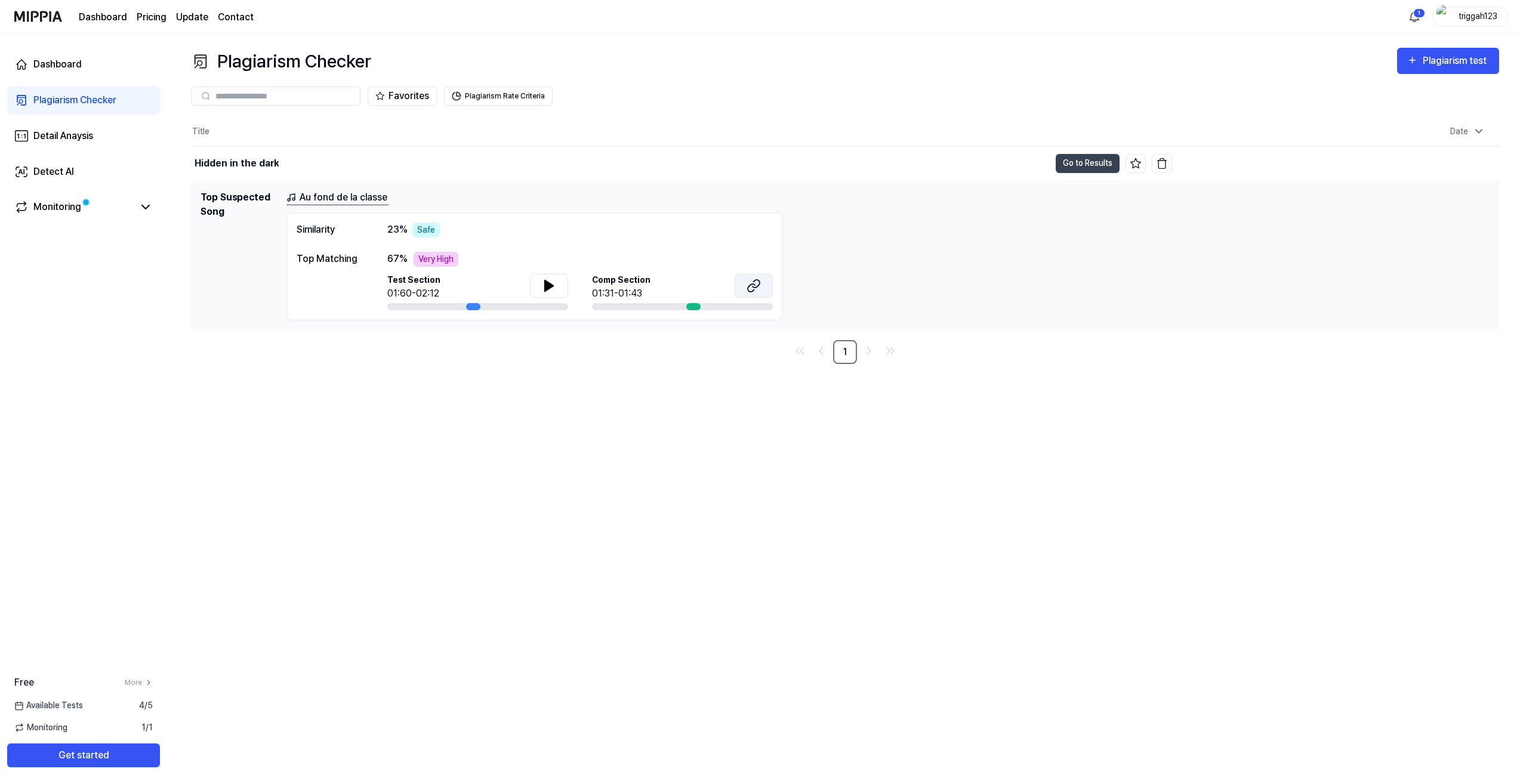
click at [764, 290] on button at bounding box center [753, 285] width 38 height 24
click at [547, 286] on icon at bounding box center [549, 285] width 8 height 11
click at [540, 280] on button at bounding box center [549, 285] width 38 height 24
click at [549, 284] on icon at bounding box center [549, 285] width 8 height 11
click at [549, 284] on icon at bounding box center [549, 285] width 14 height 14
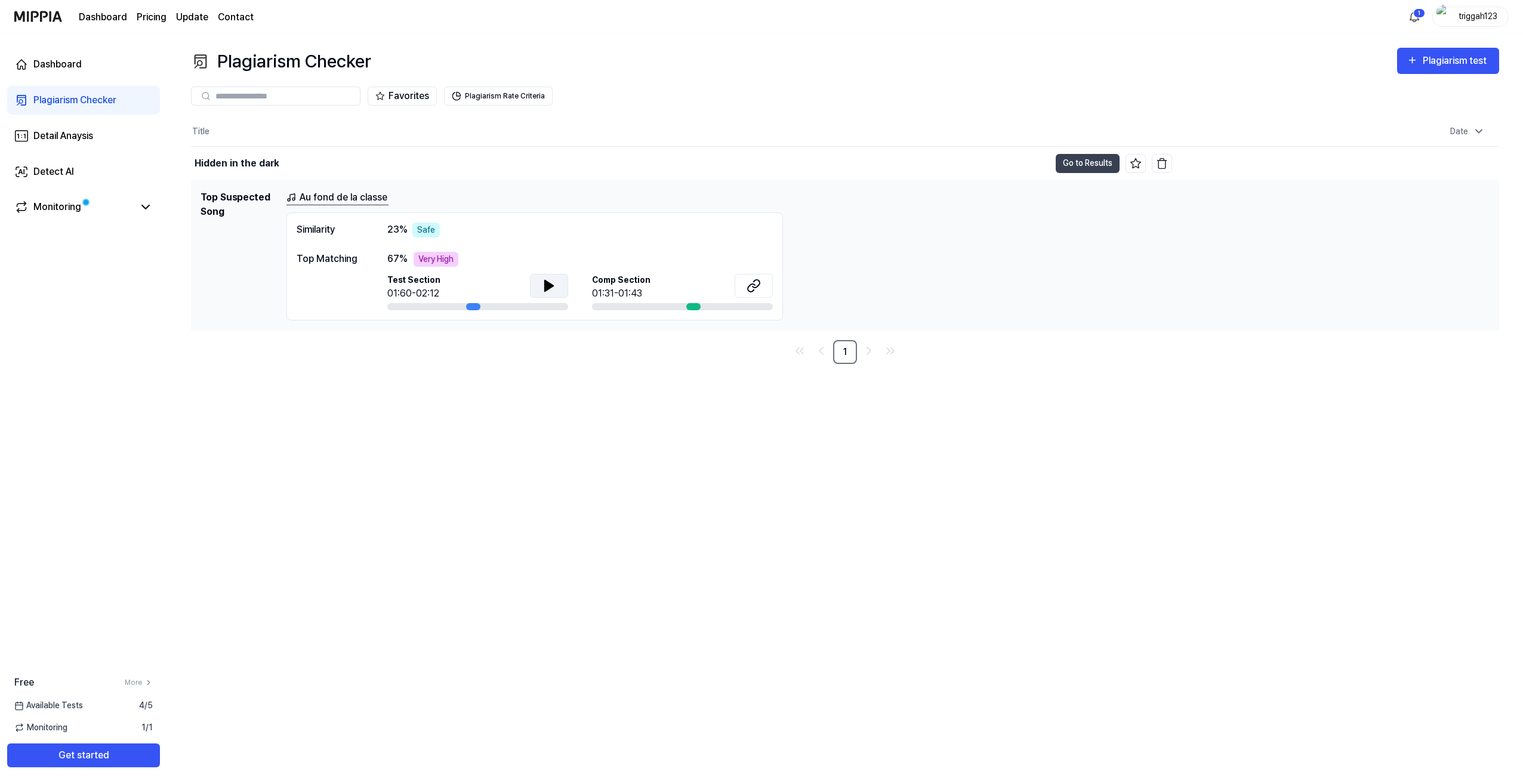
click at [548, 285] on icon at bounding box center [549, 285] width 8 height 11
click at [548, 285] on icon at bounding box center [549, 285] width 14 height 14
click at [554, 285] on icon at bounding box center [549, 285] width 14 height 14
click at [545, 284] on icon at bounding box center [549, 285] width 8 height 11
click at [546, 289] on icon at bounding box center [546, 284] width 3 height 9
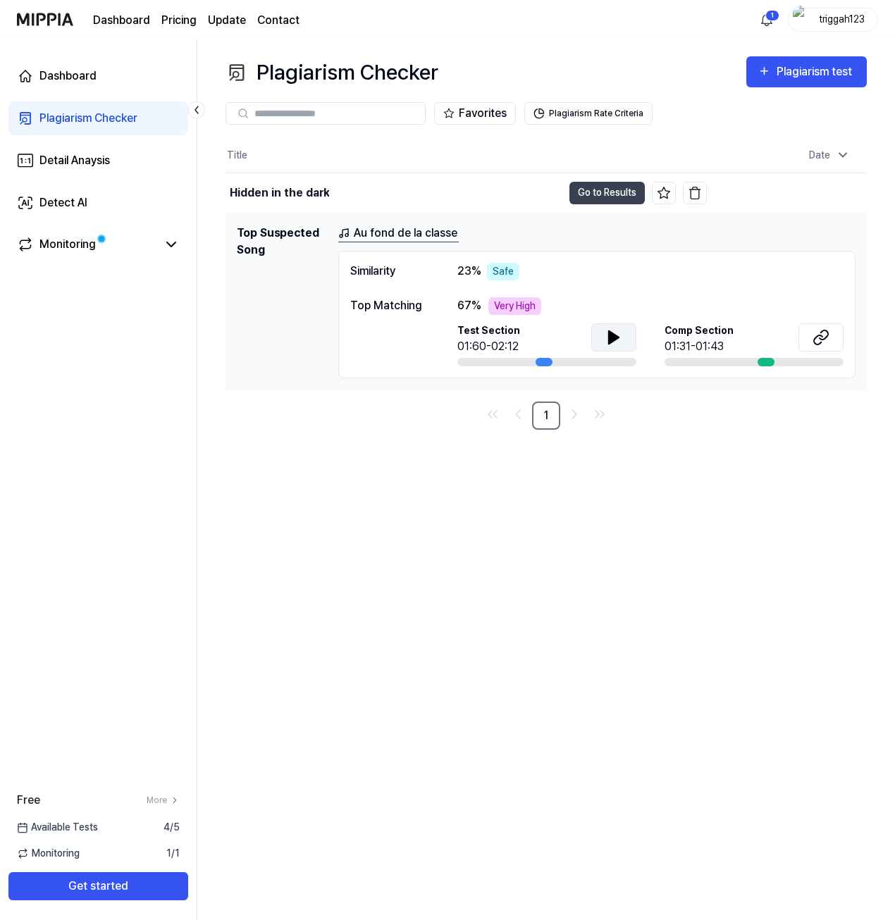
click at [416, 452] on div "Plagiarism Checker Plagiarism test Plagiarism Checker Detail Analysis Detect AI…" at bounding box center [545, 479] width 697 height 881
click at [610, 340] on icon at bounding box center [614, 337] width 10 height 13
click at [614, 336] on icon at bounding box center [613, 337] width 17 height 17
click at [614, 336] on icon at bounding box center [614, 337] width 10 height 13
drag, startPoint x: 609, startPoint y: 337, endPoint x: 307, endPoint y: 326, distance: 302.4
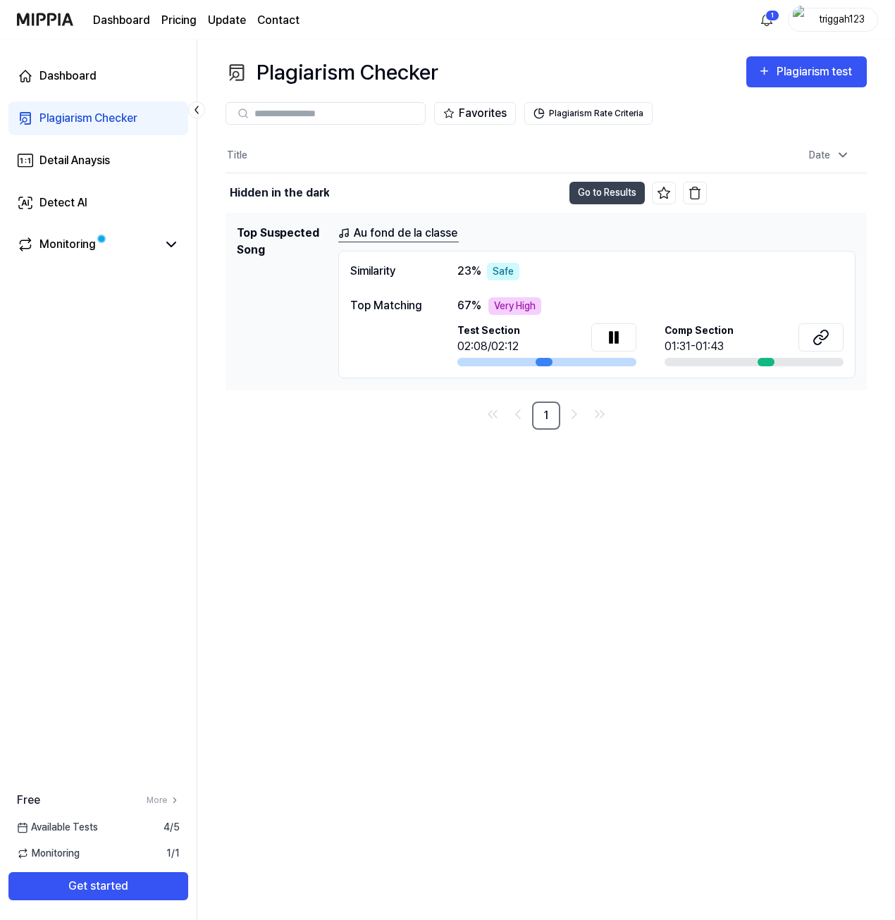
click at [609, 337] on icon at bounding box center [610, 336] width 3 height 11
click at [611, 340] on icon at bounding box center [614, 337] width 10 height 13
click at [617, 334] on icon at bounding box center [616, 336] width 3 height 11
click at [610, 348] on button at bounding box center [613, 337] width 45 height 28
click at [595, 330] on button at bounding box center [613, 337] width 45 height 28
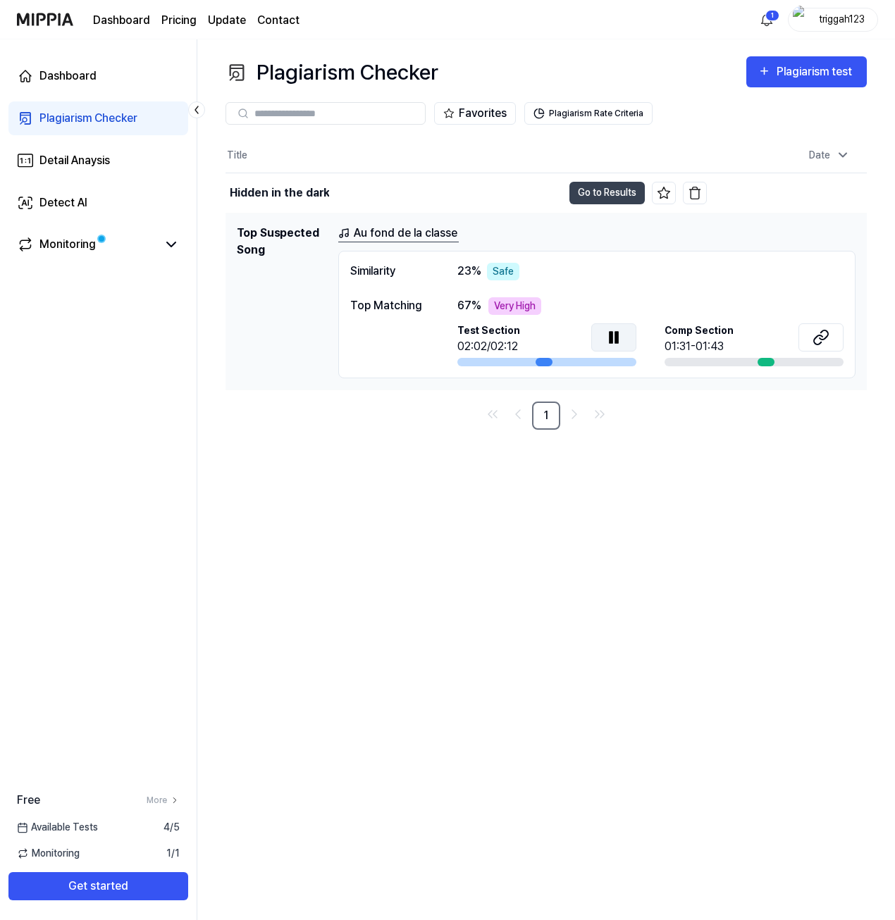
click at [611, 335] on icon at bounding box center [610, 336] width 3 height 11
click at [611, 335] on icon at bounding box center [614, 337] width 10 height 13
click at [617, 337] on icon at bounding box center [616, 336] width 3 height 11
click at [613, 338] on icon at bounding box center [614, 337] width 10 height 13
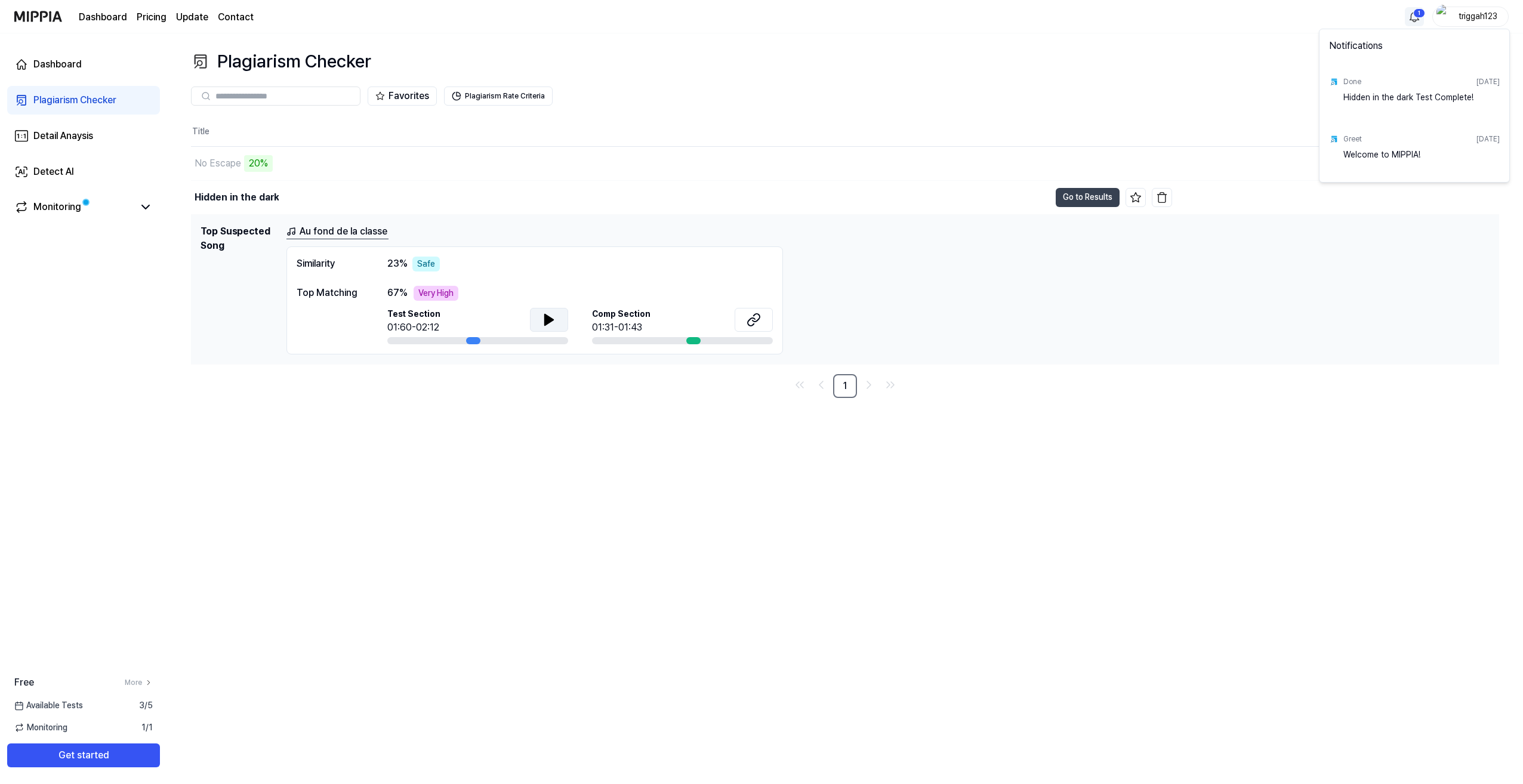
click at [1410, 14] on html "Dashboard Pricing Update Contact 1 triggah123 Dashboard Plagiarism Checker Deta…" at bounding box center [762, 392] width 1523 height 784
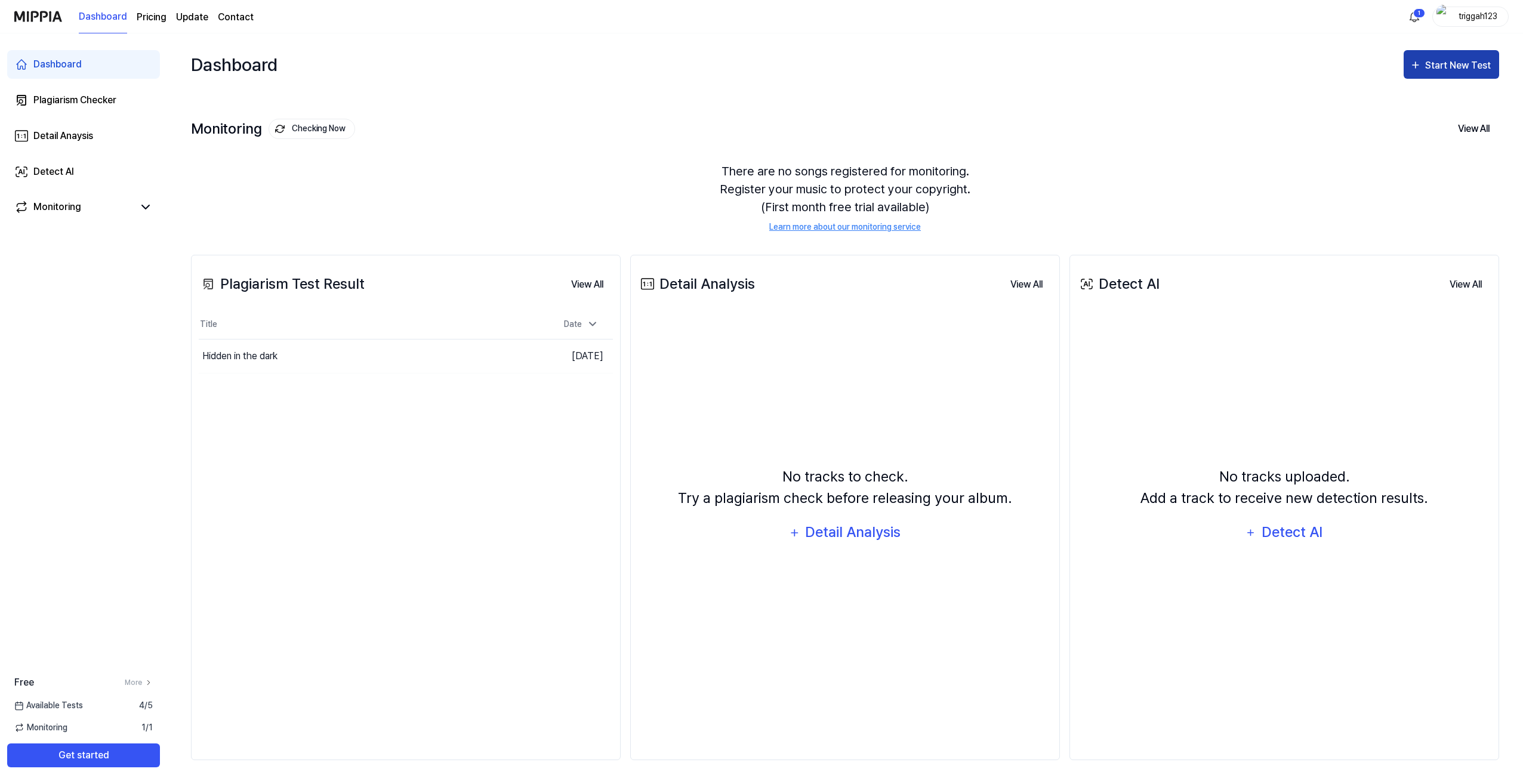
click at [1467, 69] on div "Start New Test" at bounding box center [1459, 65] width 68 height 15
click at [1435, 106] on div "Plagiarism test" at bounding box center [1436, 102] width 104 height 15
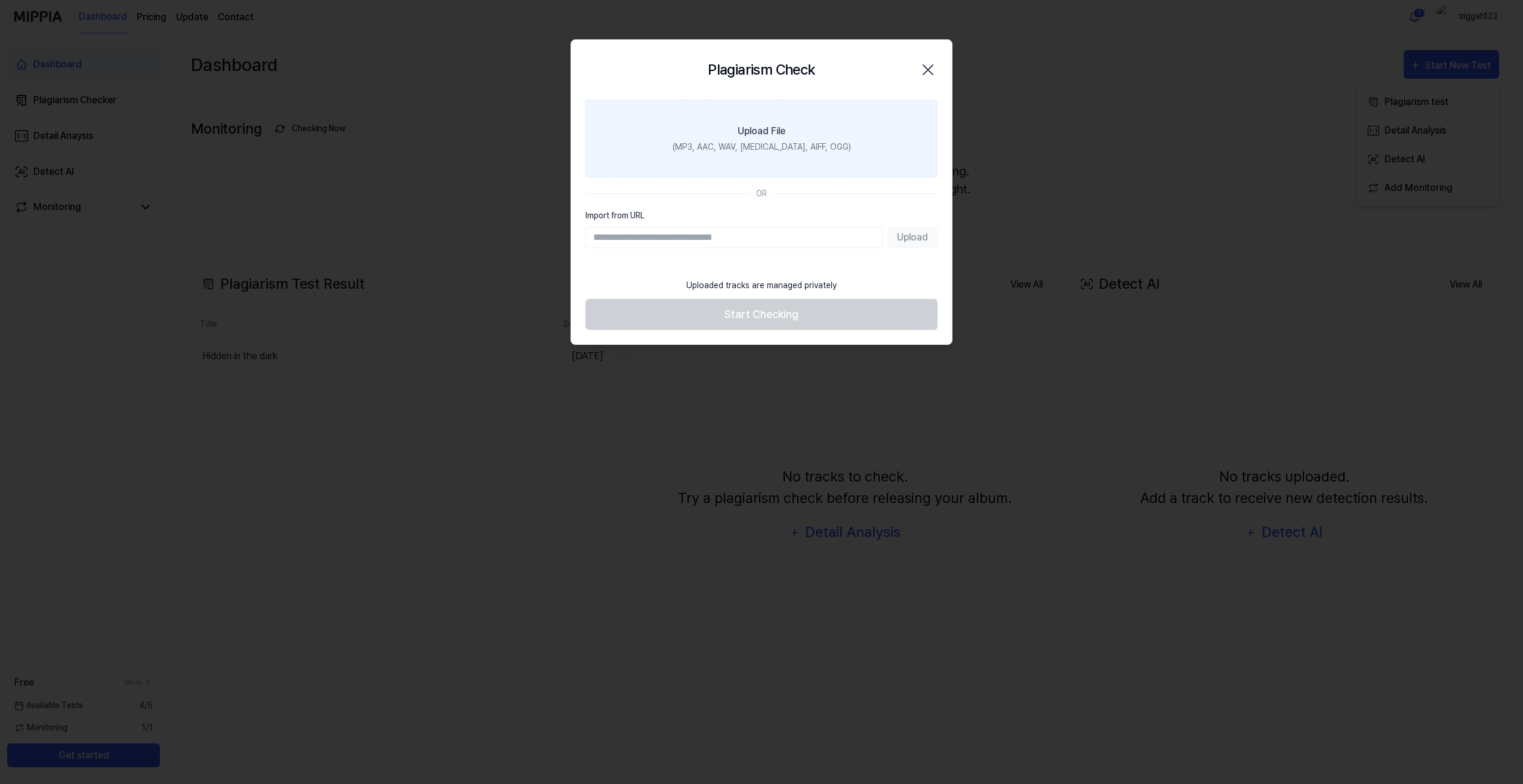
click at [751, 148] on div "(MP3, AAC, WAV, [MEDICAL_DATA], AIFF, OGG)" at bounding box center [762, 146] width 179 height 13
click at [0, 0] on input "Upload File (MP3, AAC, WAV, [MEDICAL_DATA], AIFF, OGG)" at bounding box center [0, 0] width 0 height 0
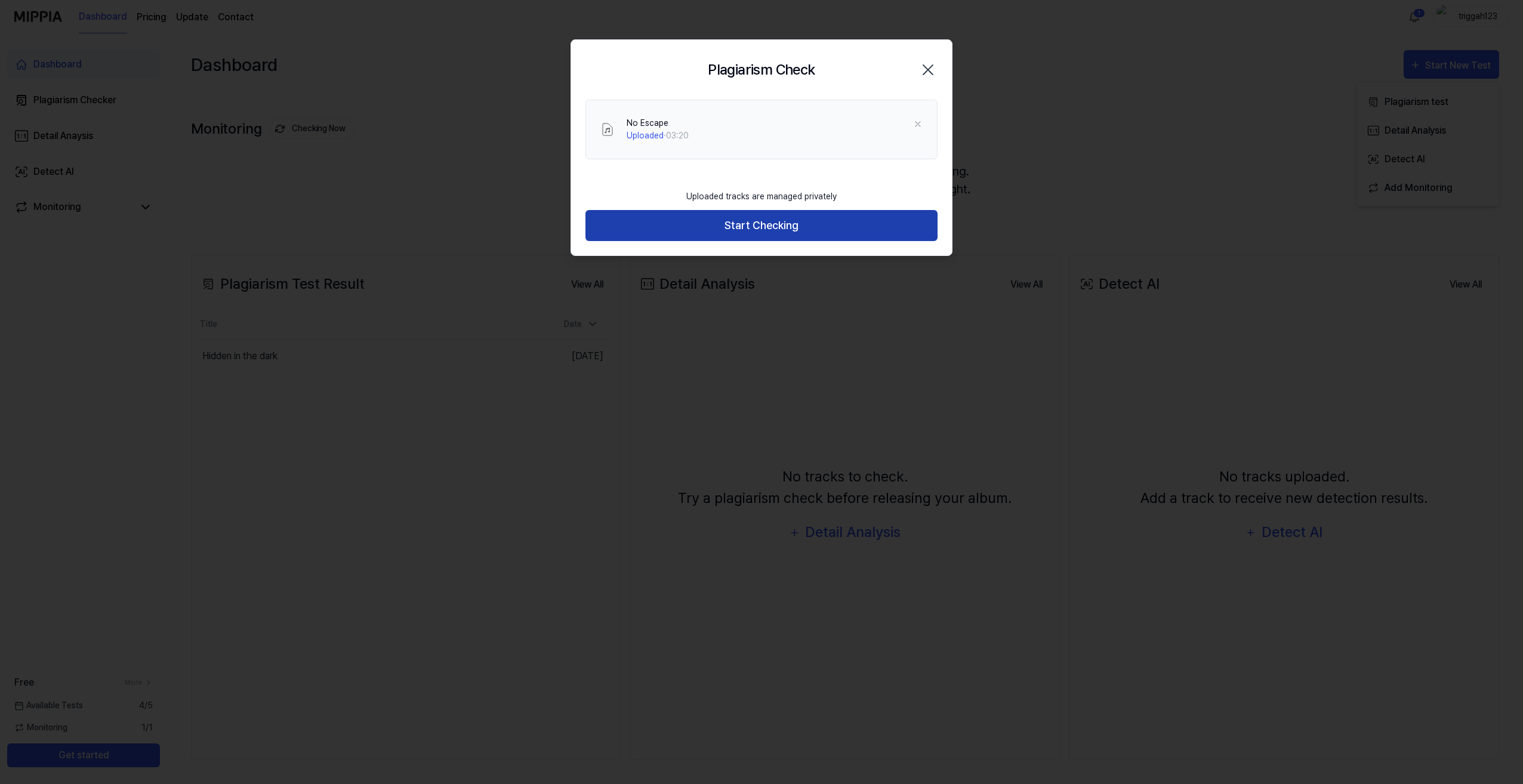
click at [752, 224] on button "Start Checking" at bounding box center [762, 225] width 352 height 31
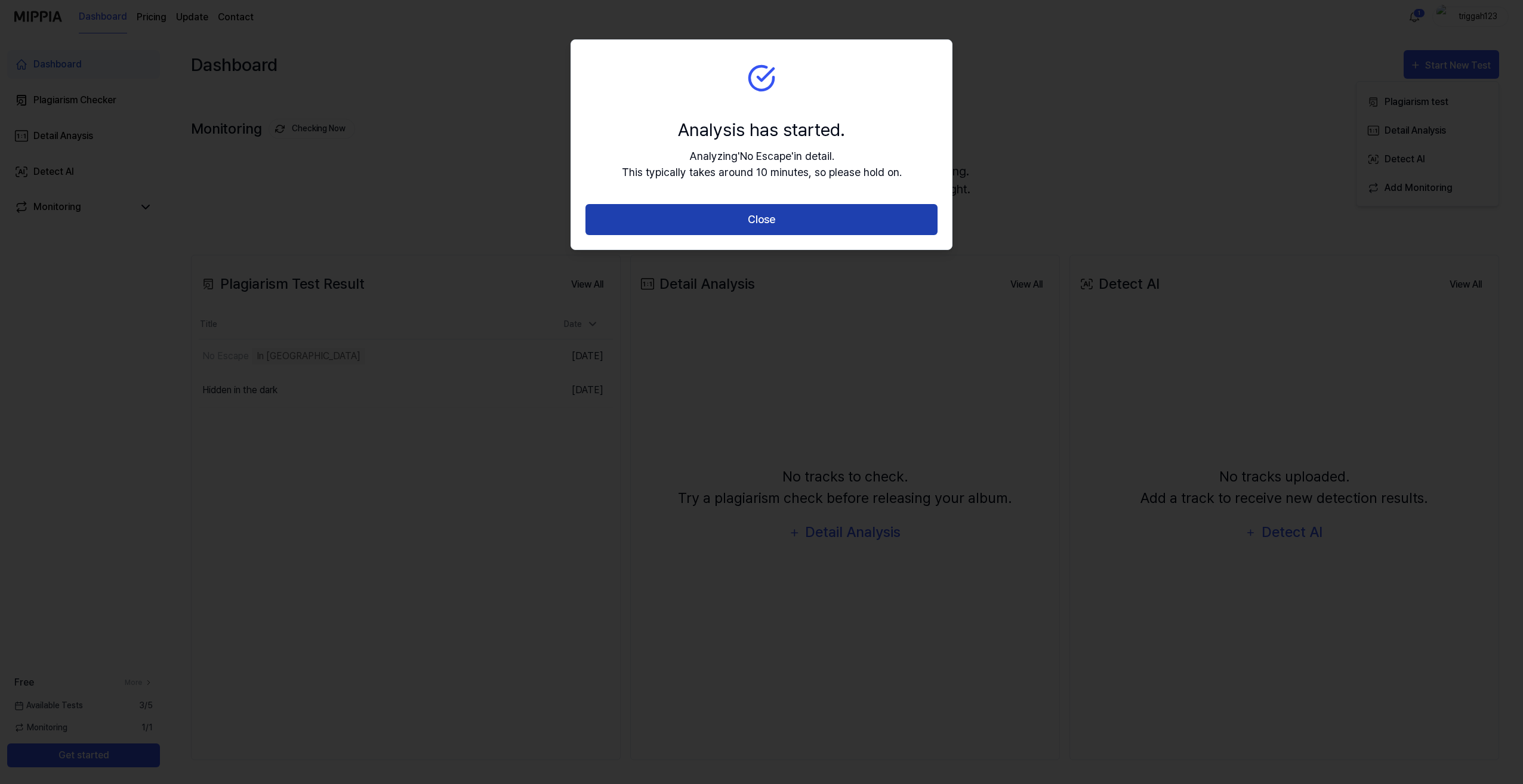
click at [768, 219] on button "Close" at bounding box center [762, 219] width 352 height 31
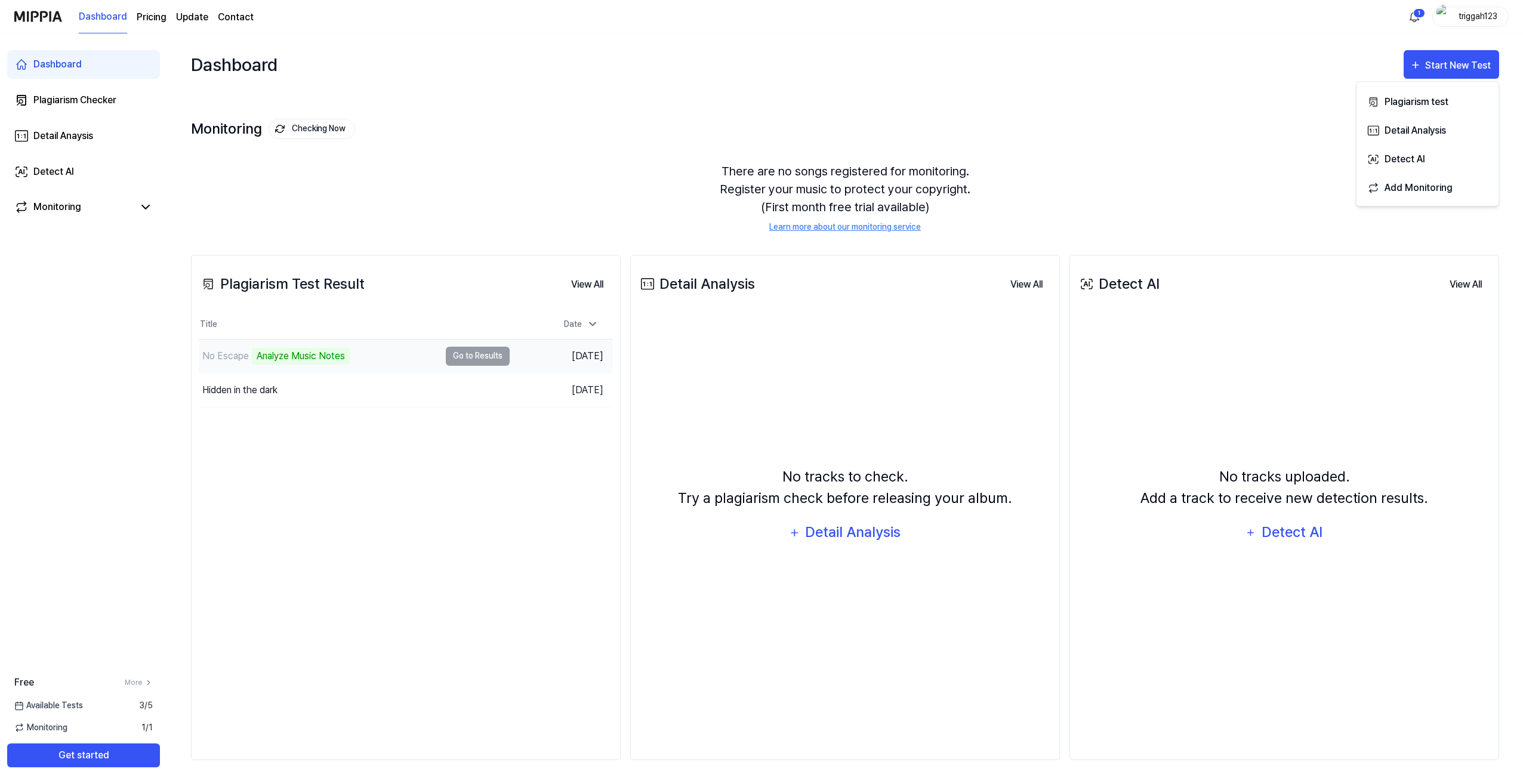
click at [298, 356] on div "Analyze Music Notes" at bounding box center [301, 356] width 98 height 17
click at [481, 356] on td "No Escape Analyze Music Notes Go to Results" at bounding box center [354, 356] width 311 height 33
click at [236, 353] on div "No Escape" at bounding box center [225, 356] width 47 height 14
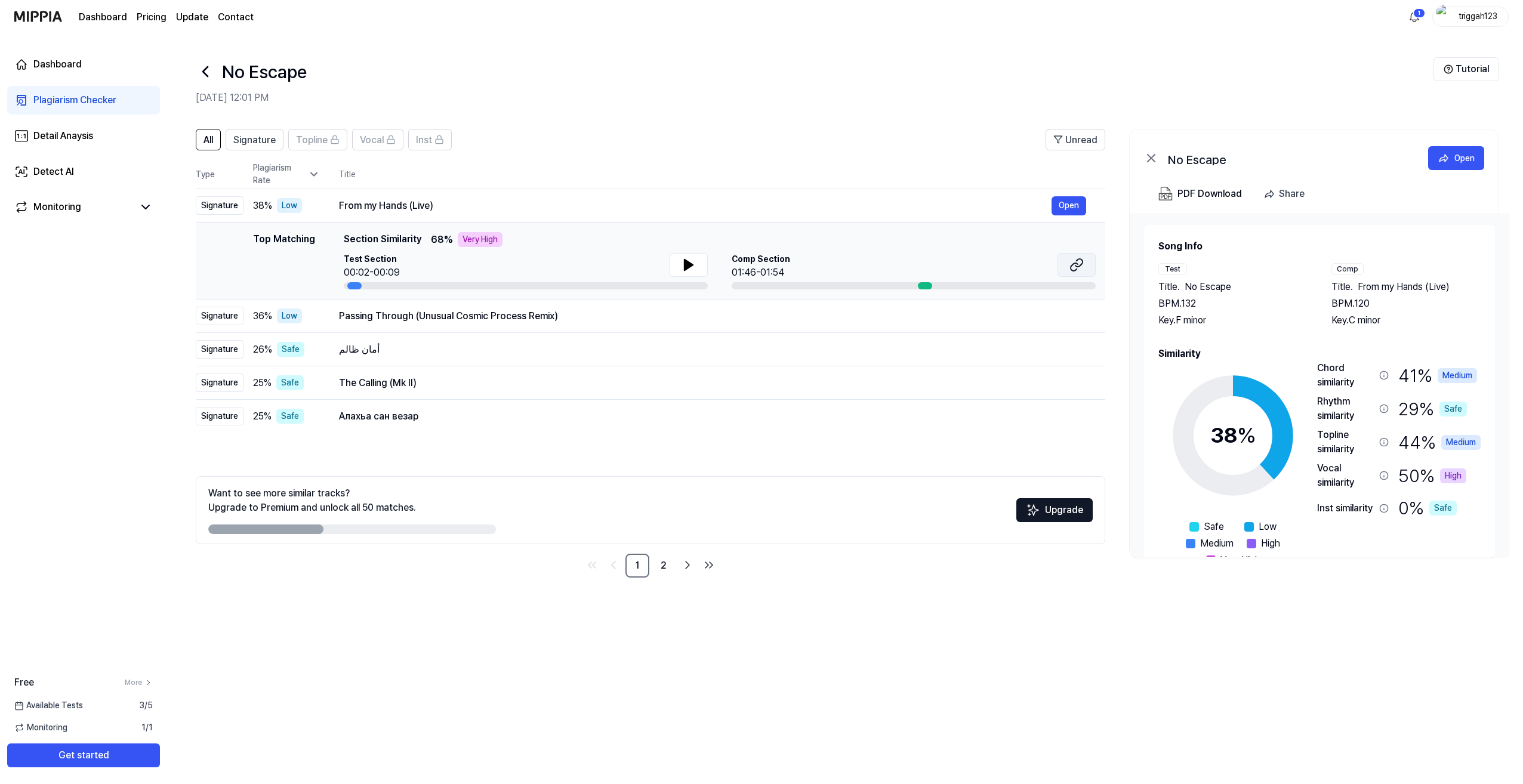
click at [1077, 265] on icon at bounding box center [1074, 267] width 7 height 8
click at [687, 261] on icon at bounding box center [689, 264] width 14 height 14
